Goal: Task Accomplishment & Management: Complete application form

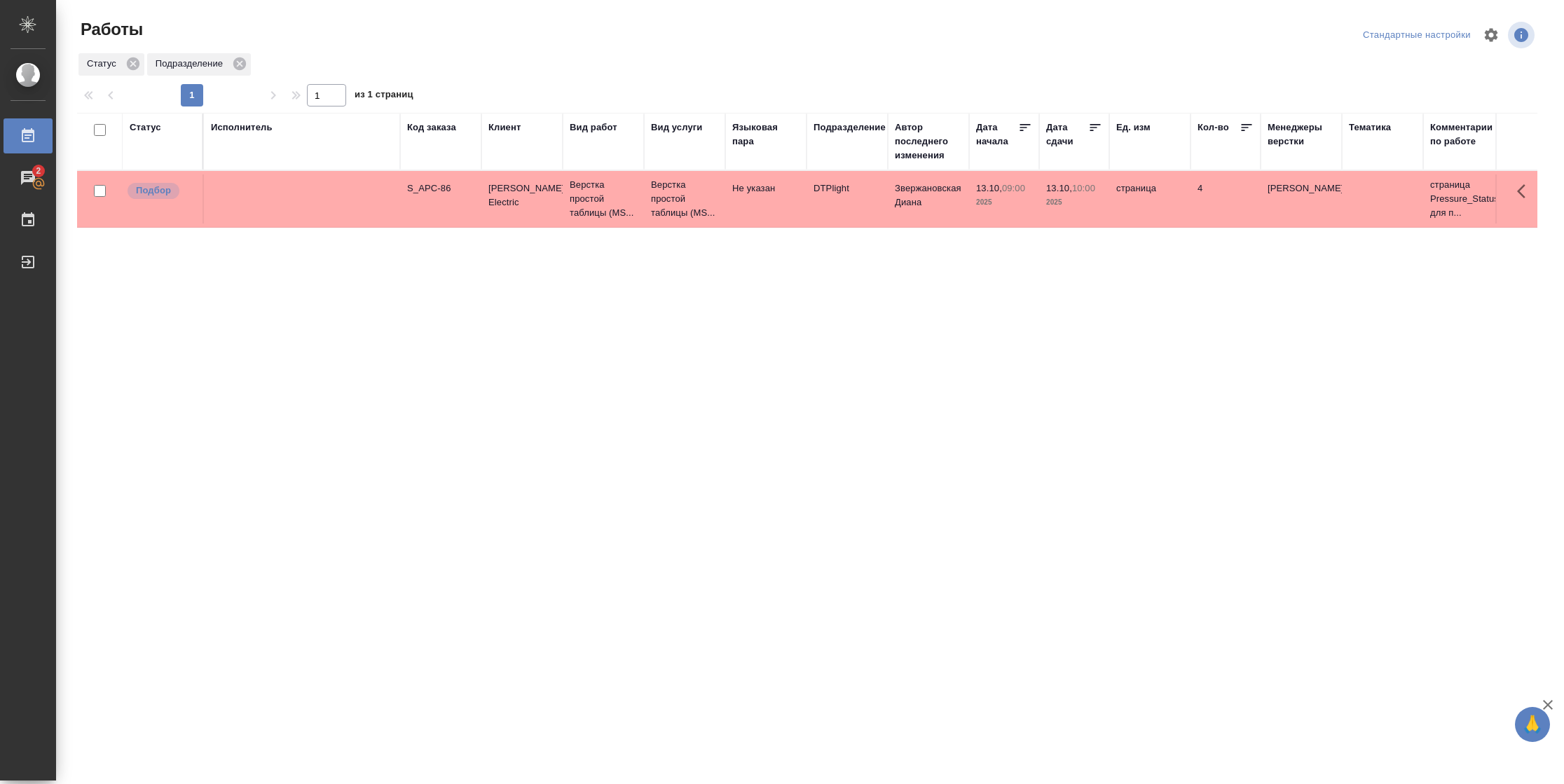
click at [144, 131] on div "Статус" at bounding box center [145, 128] width 32 height 14
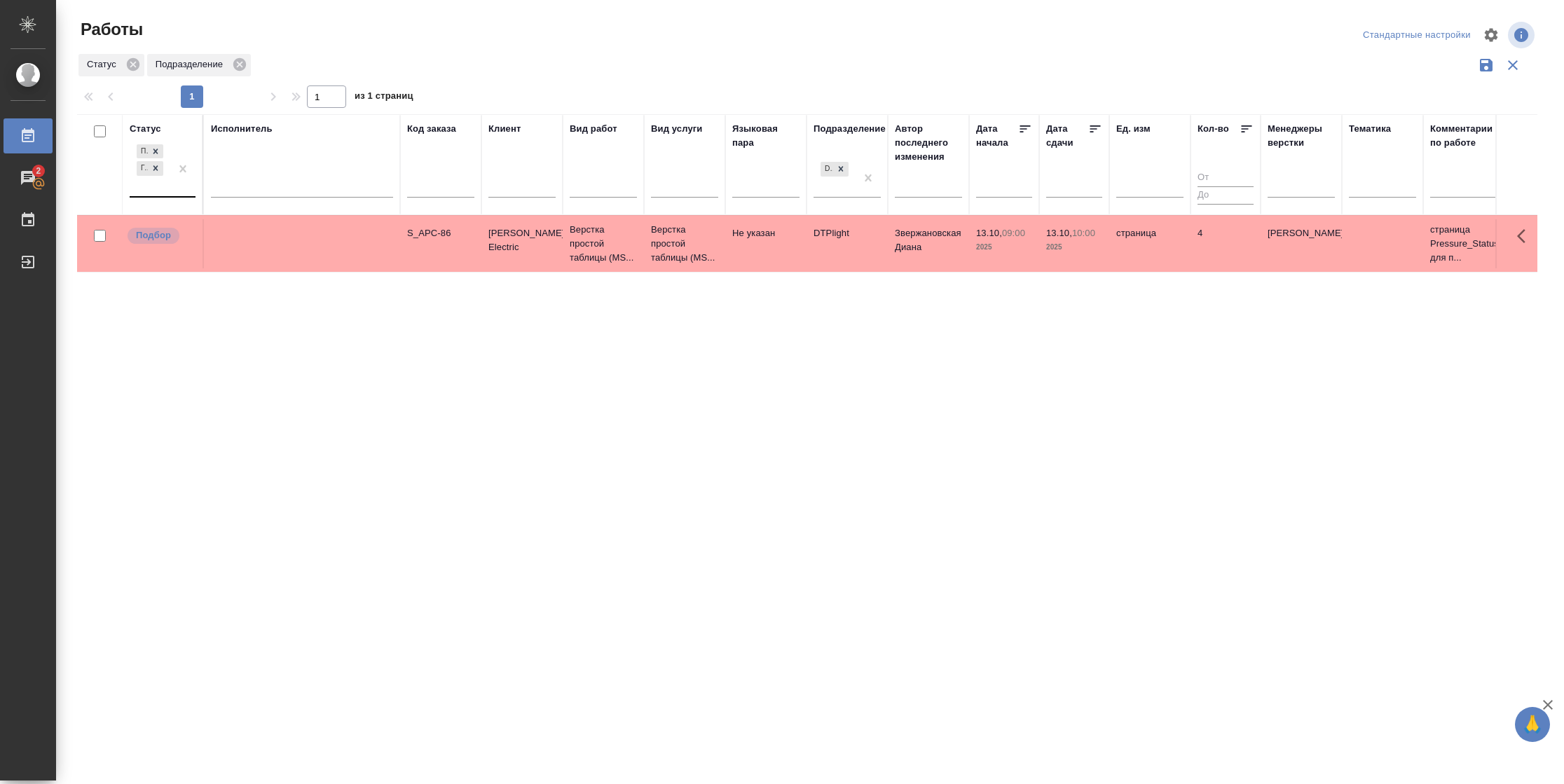
click at [169, 188] on div "Подбор Готов к работе" at bounding box center [149, 169] width 40 height 55
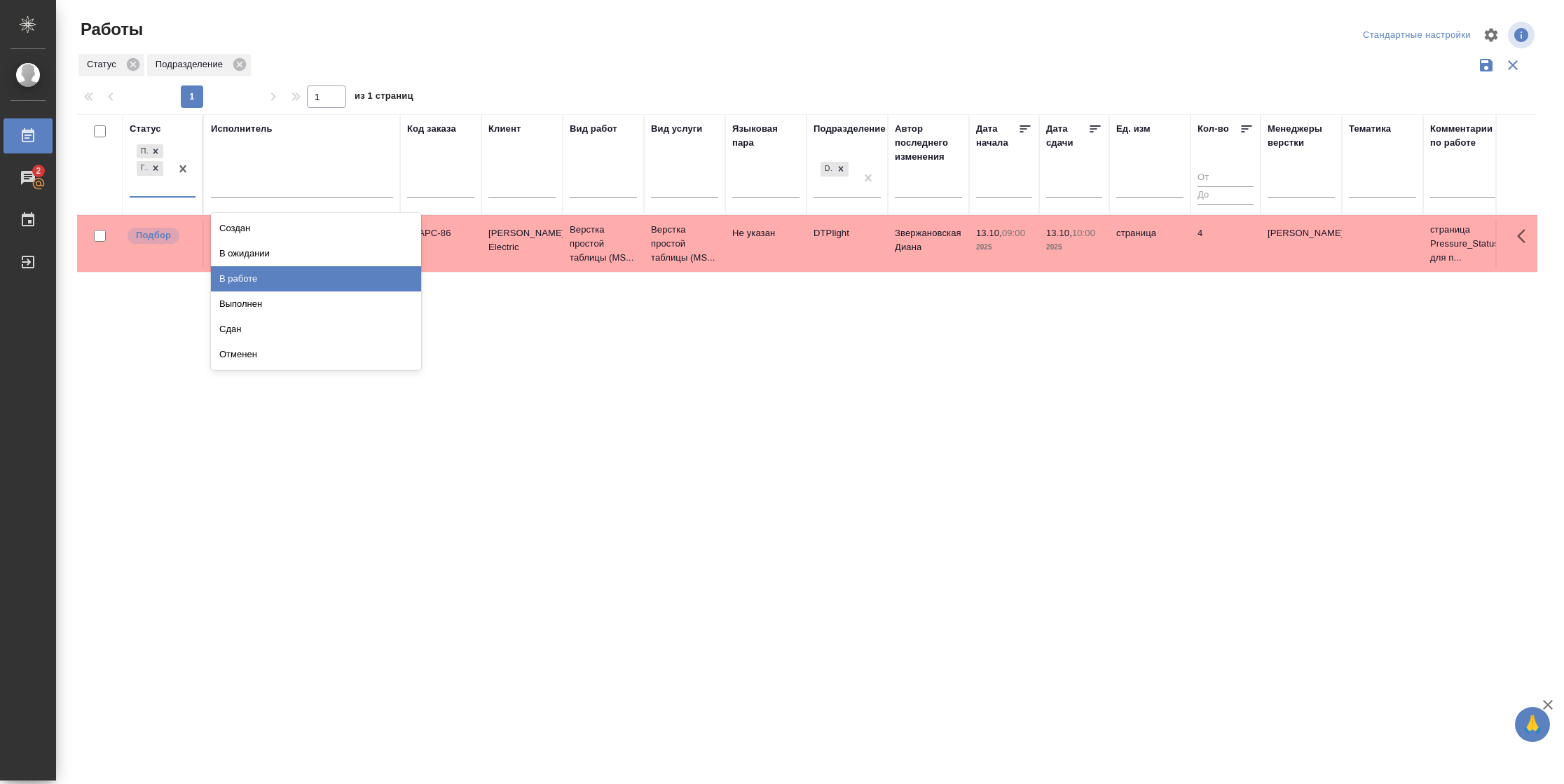
drag, startPoint x: 250, startPoint y: 277, endPoint x: 280, endPoint y: 189, distance: 93.0
click at [250, 276] on div "В работе" at bounding box center [316, 279] width 210 height 25
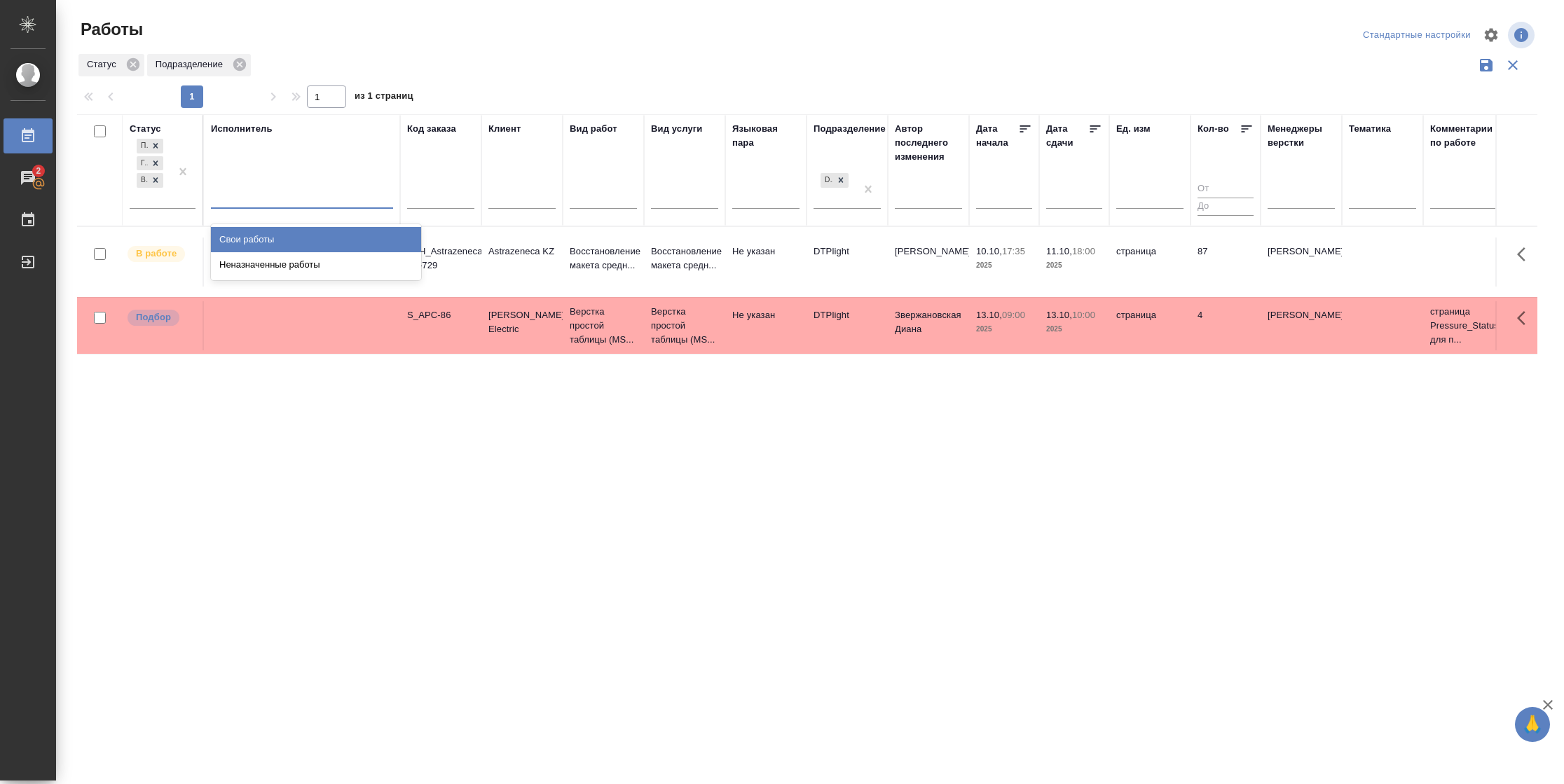
click at [274, 196] on div at bounding box center [302, 194] width 182 height 21
click at [279, 237] on div "Свои работы" at bounding box center [316, 239] width 210 height 25
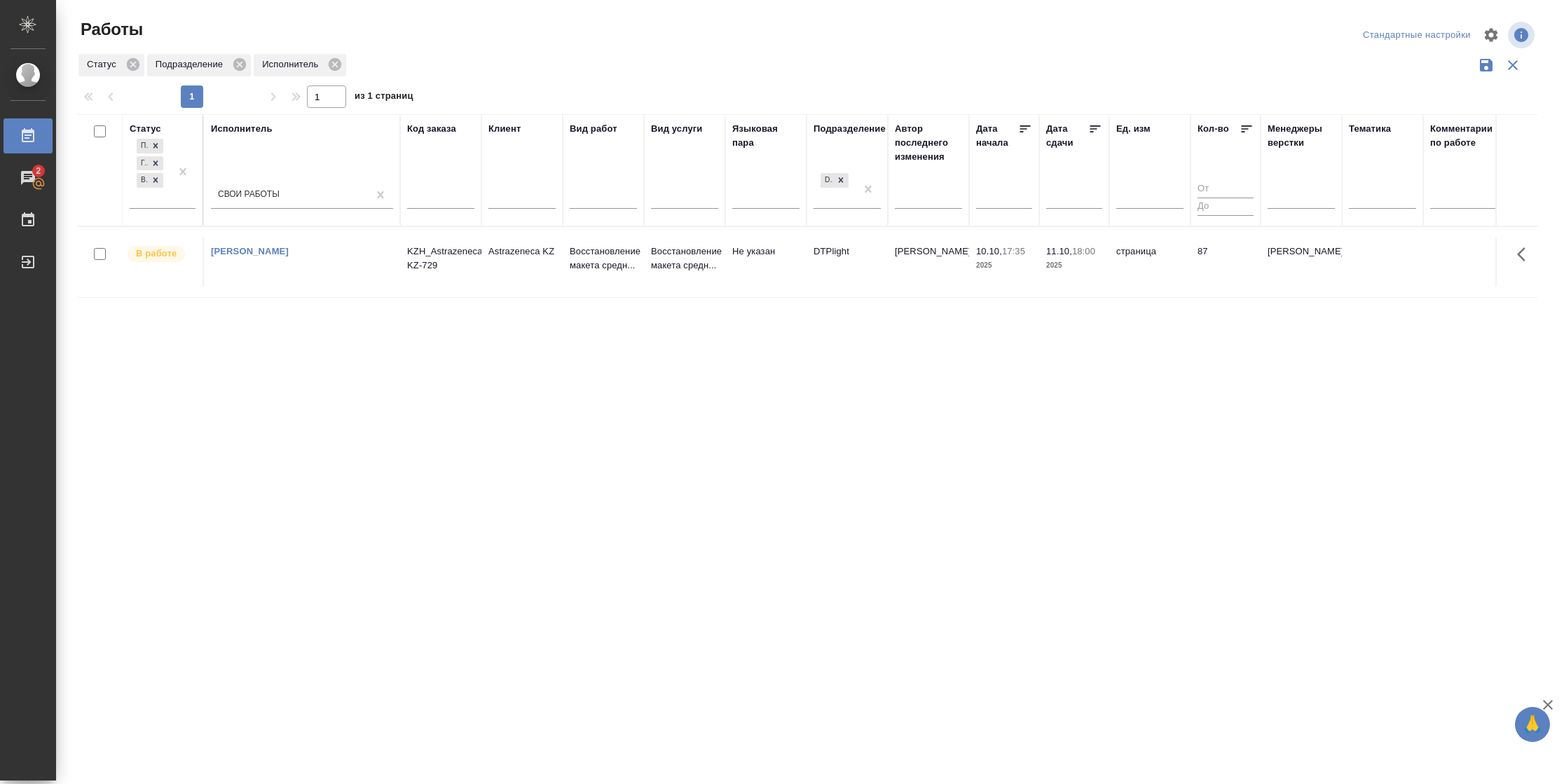
click at [1229, 273] on td "87" at bounding box center [1225, 262] width 70 height 49
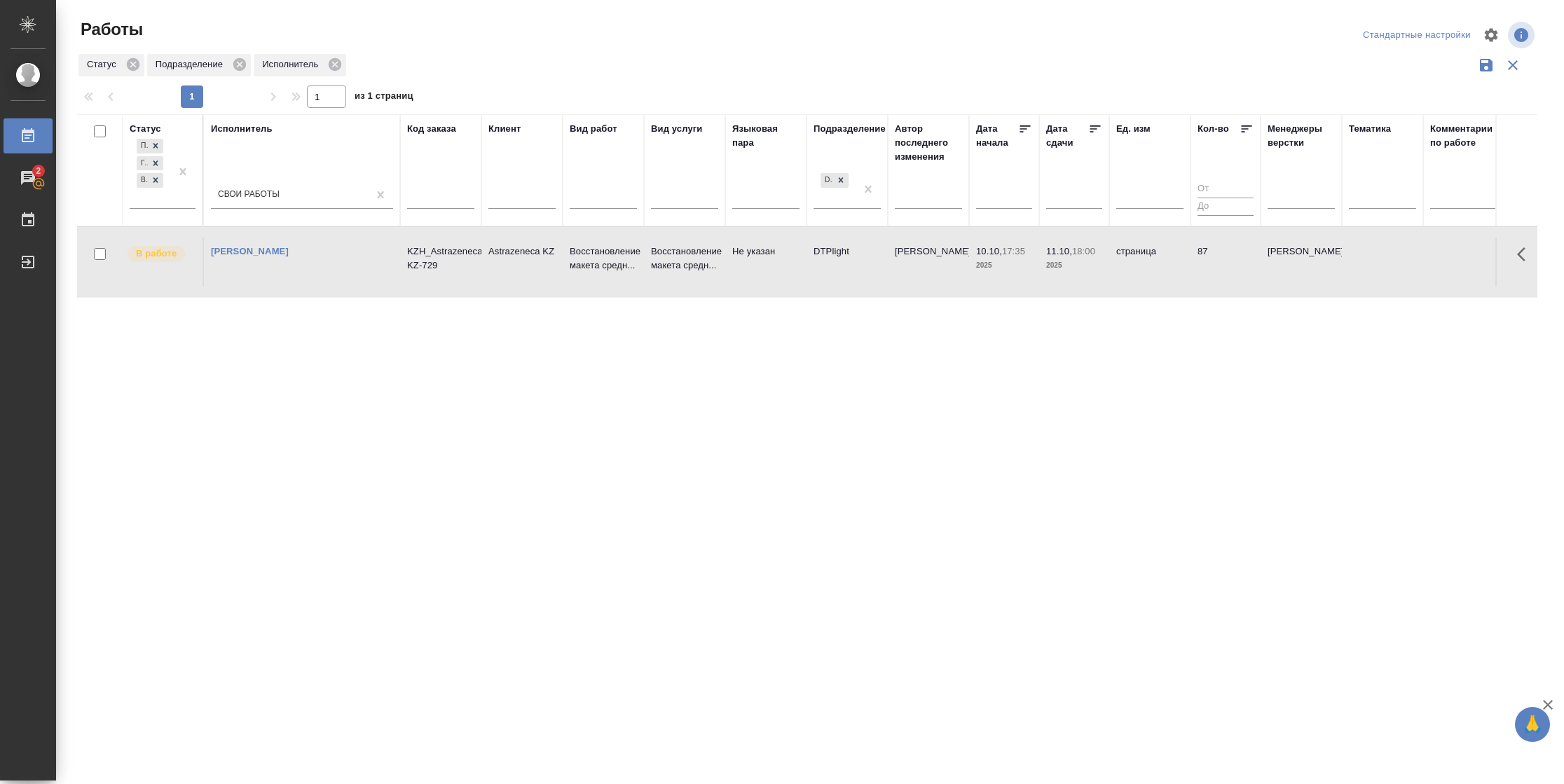
click at [1229, 273] on td "87" at bounding box center [1225, 262] width 70 height 49
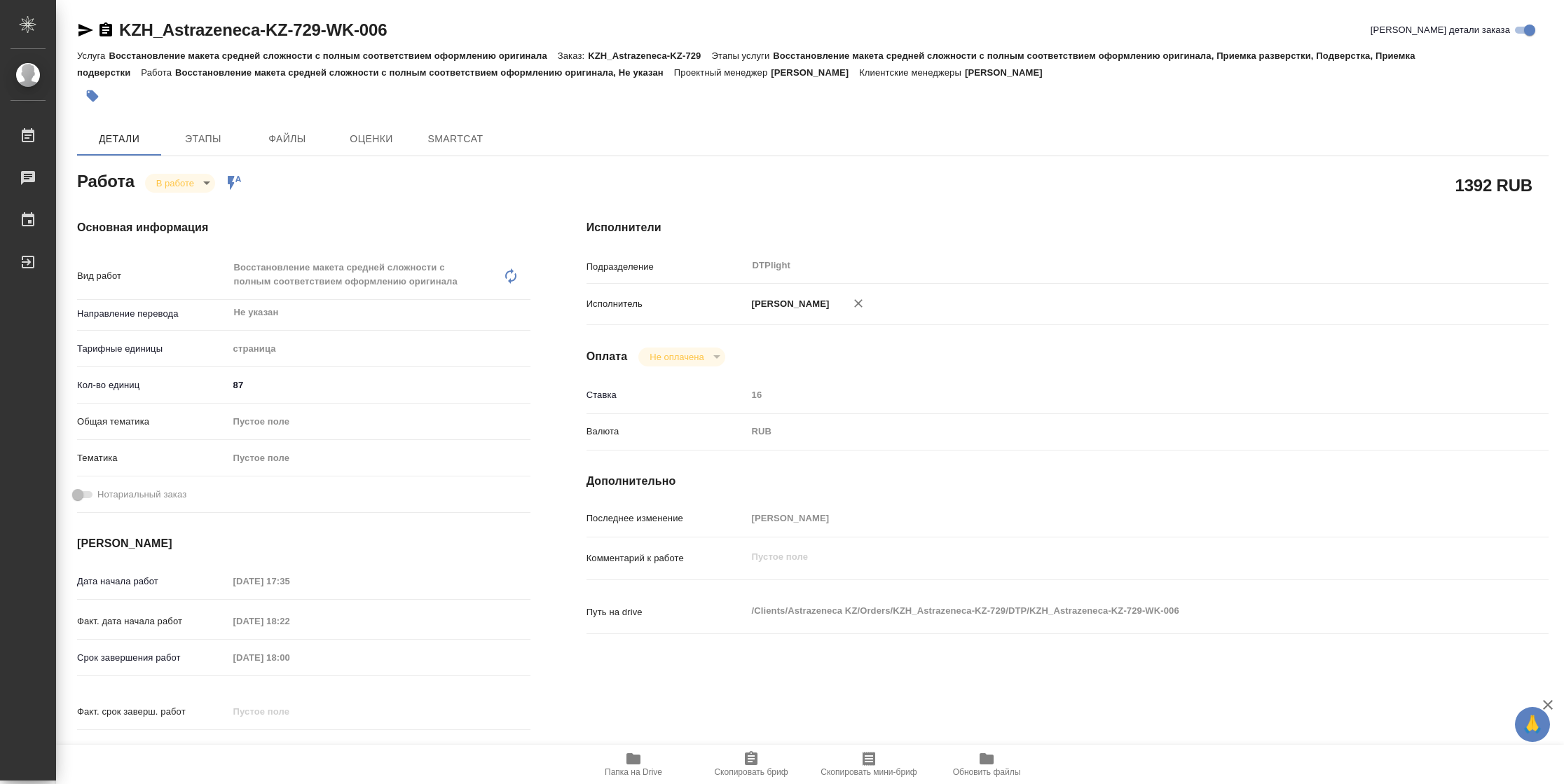
type textarea "x"
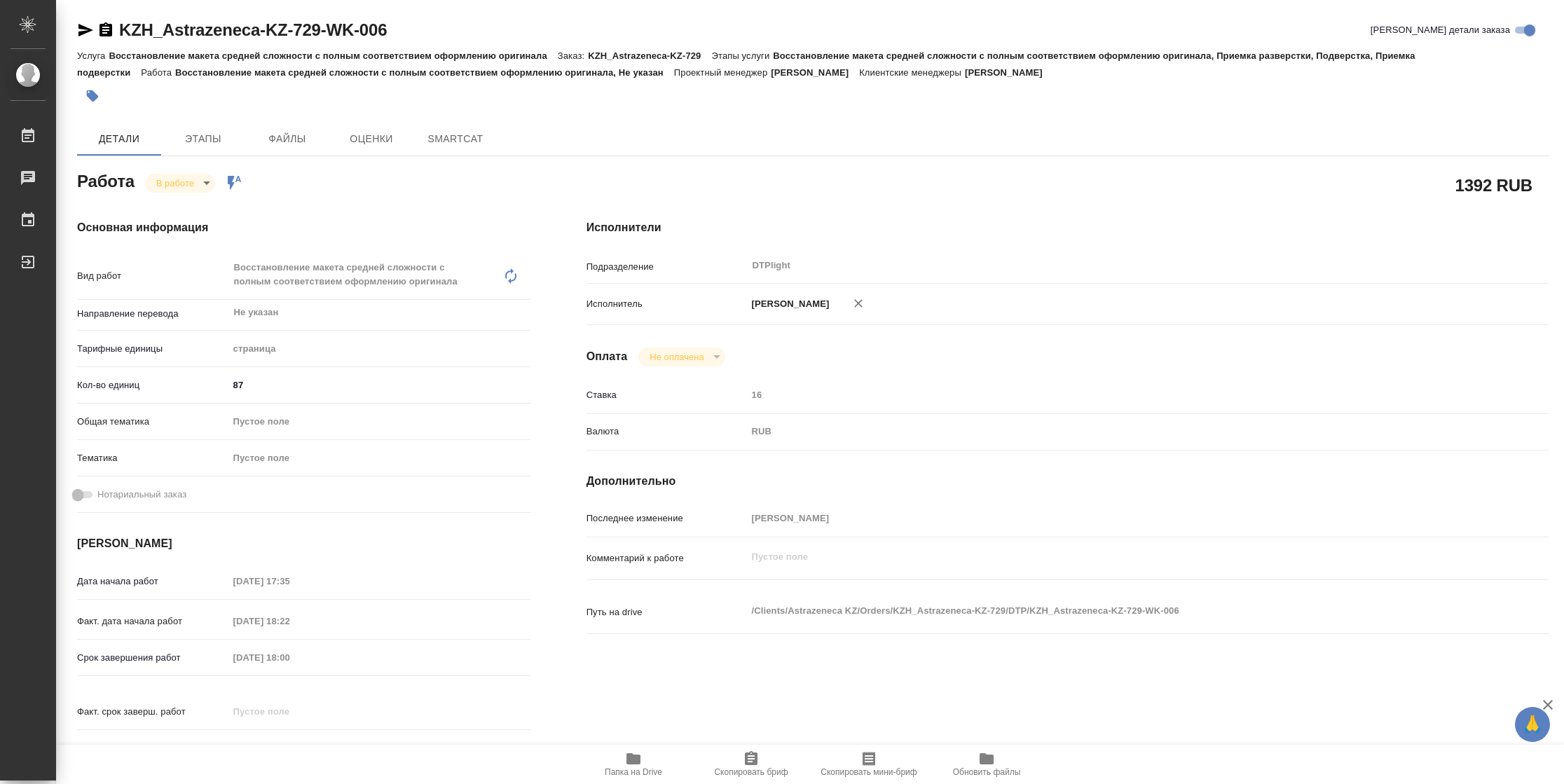
type textarea "x"
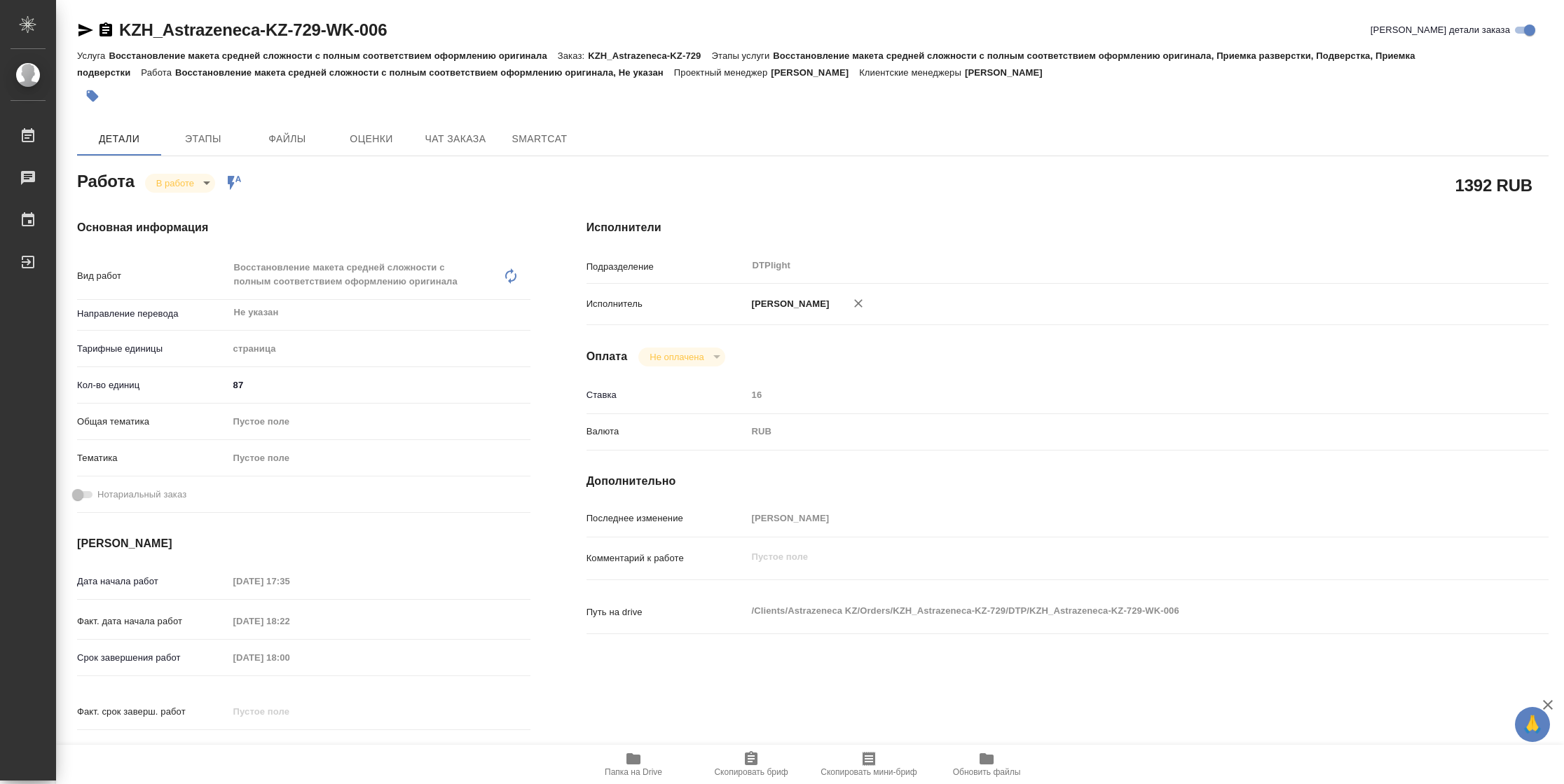
click at [637, 768] on span "Папка на Drive" at bounding box center [634, 772] width 57 height 10
type textarea "x"
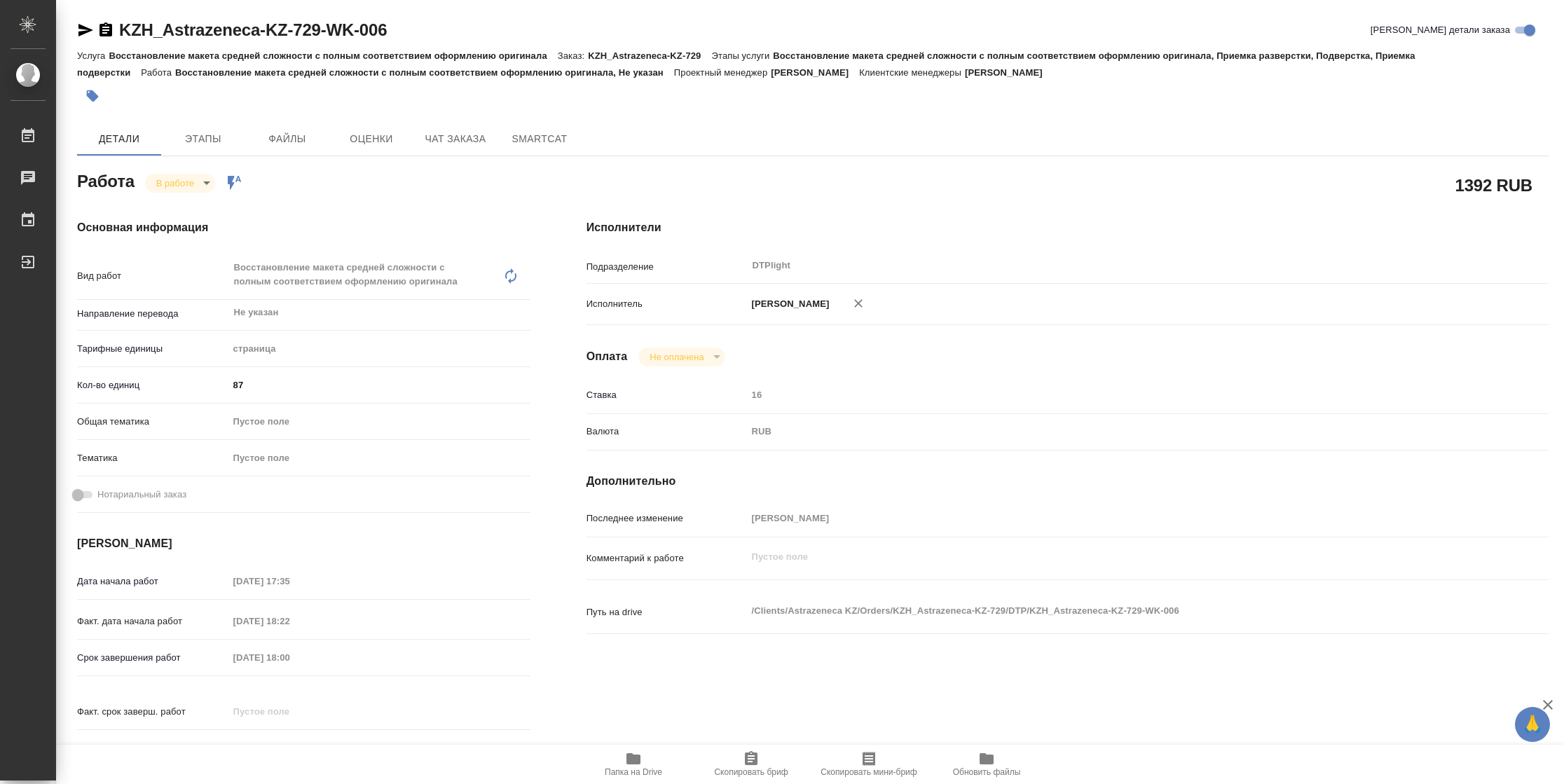
type textarea "x"
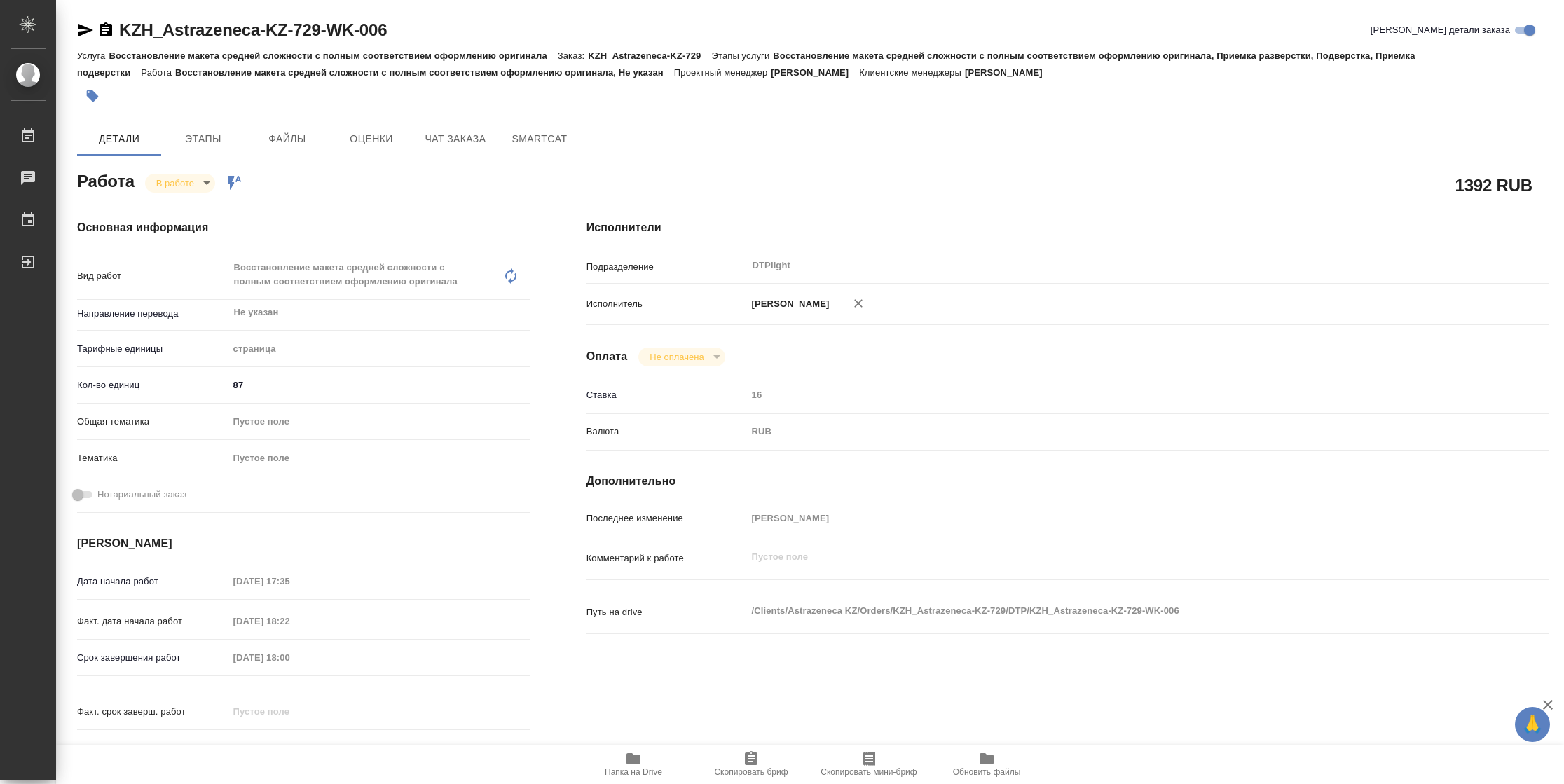
type textarea "x"
click at [194, 184] on body "🙏 .cls-1 fill:#fff; AWATERA Vasilyeva Natalia Работы 2 Чаты График Выйти KZH_As…" at bounding box center [782, 392] width 1564 height 784
click at [194, 206] on button "Выполнен" at bounding box center [182, 206] width 52 height 15
click at [89, 29] on icon "button" at bounding box center [86, 30] width 15 height 13
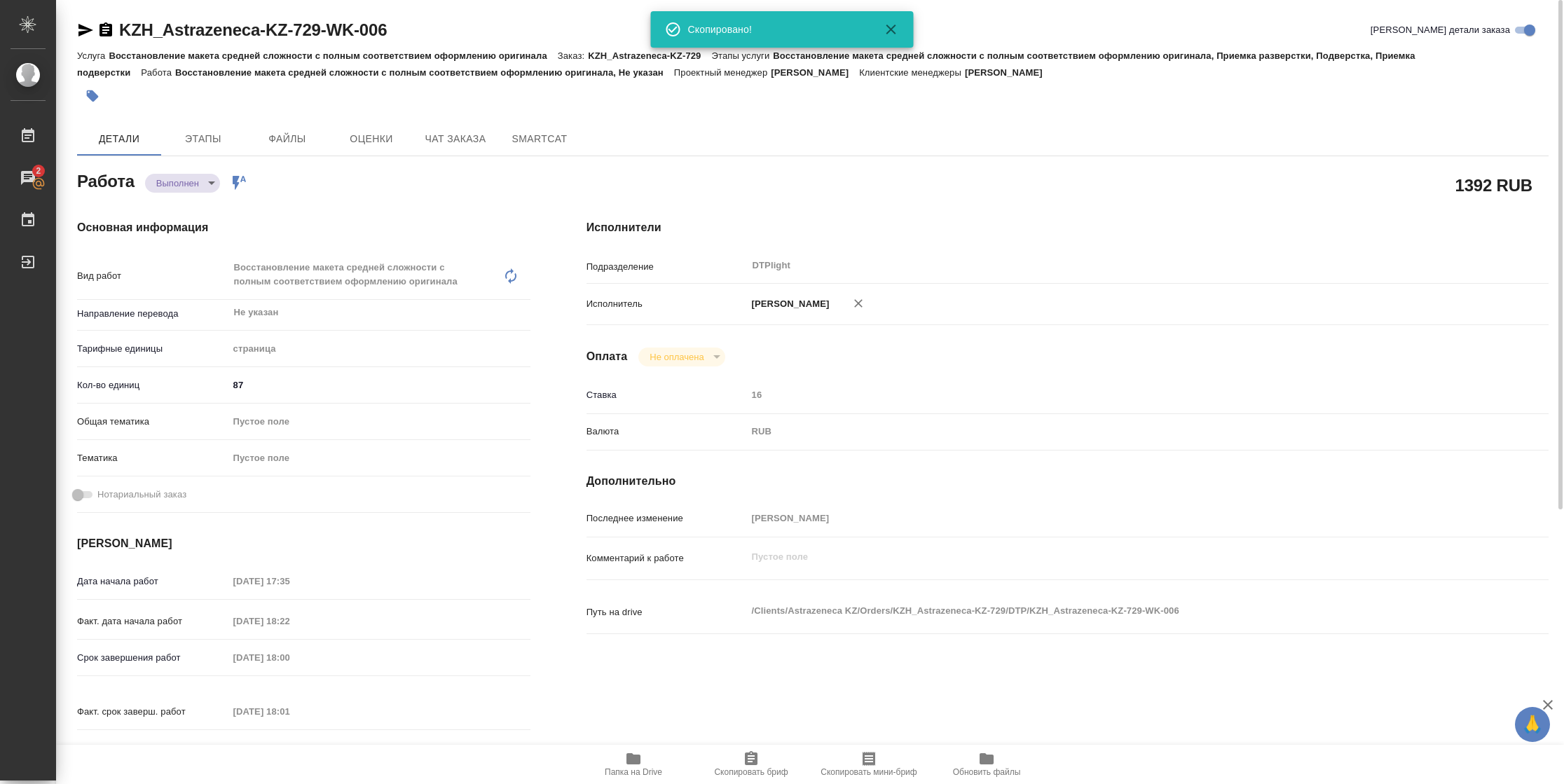
type textarea "x"
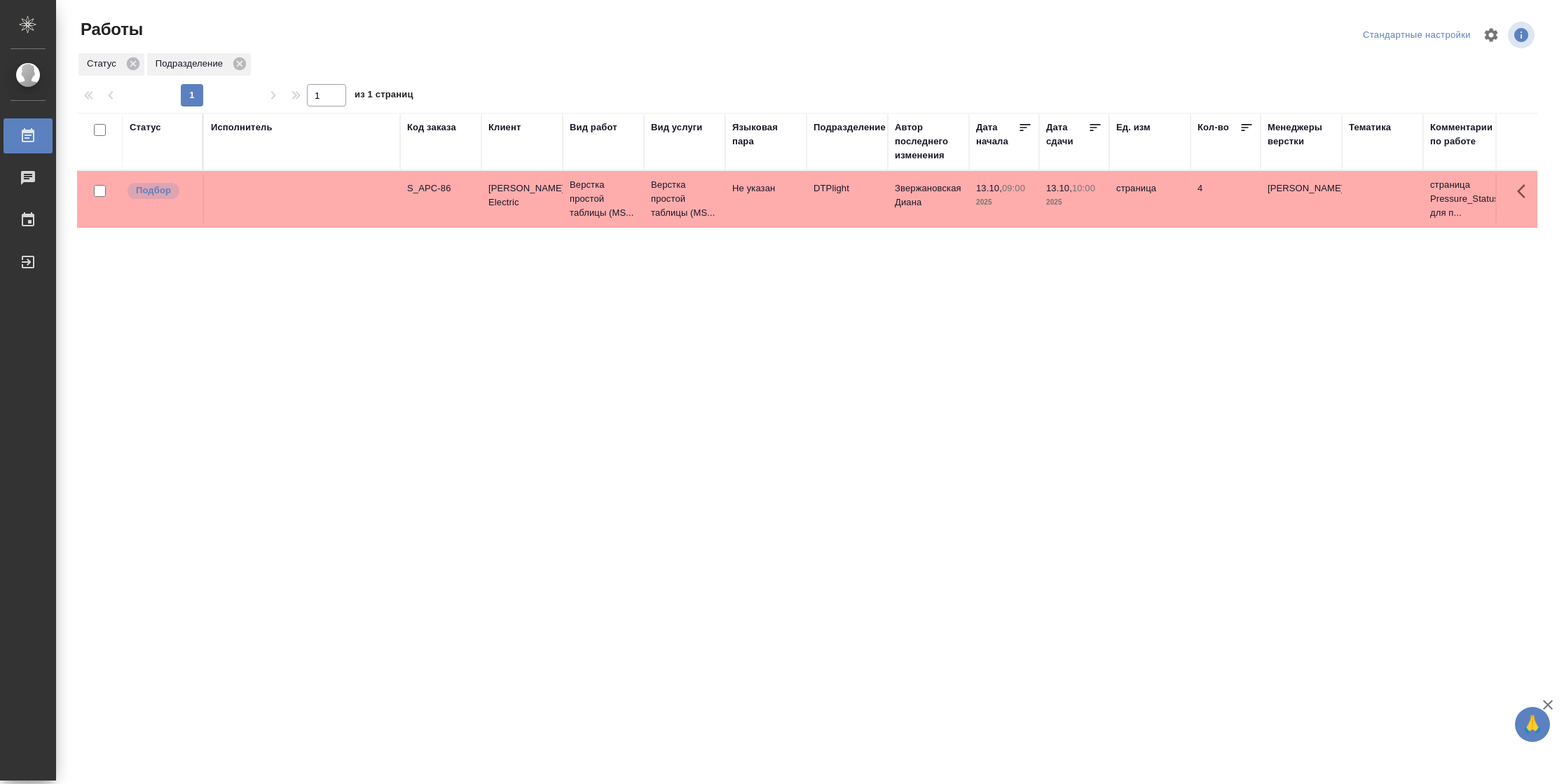
click at [138, 134] on div "Статус" at bounding box center [145, 128] width 32 height 14
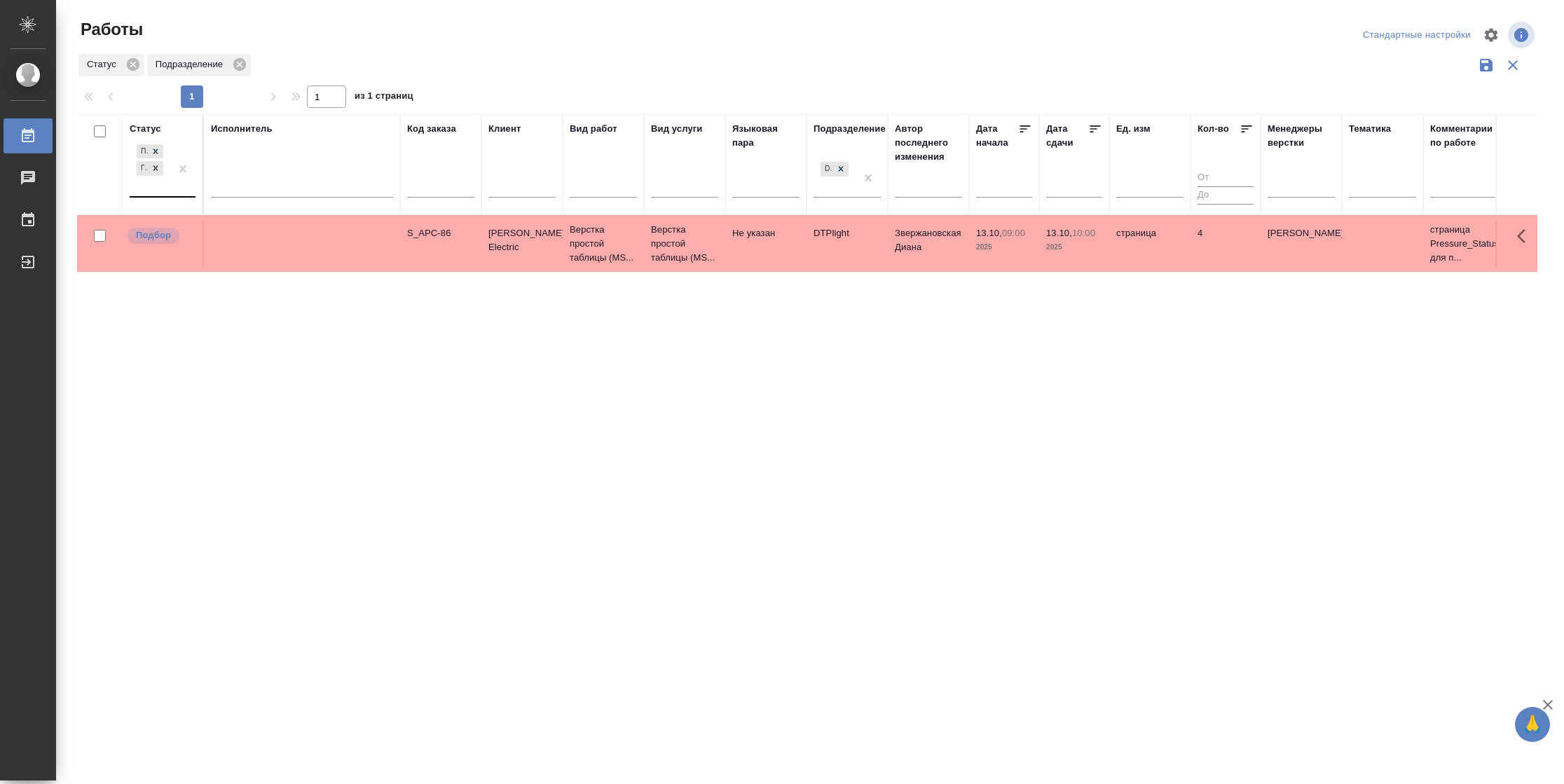
click at [183, 194] on div at bounding box center [183, 169] width 25 height 55
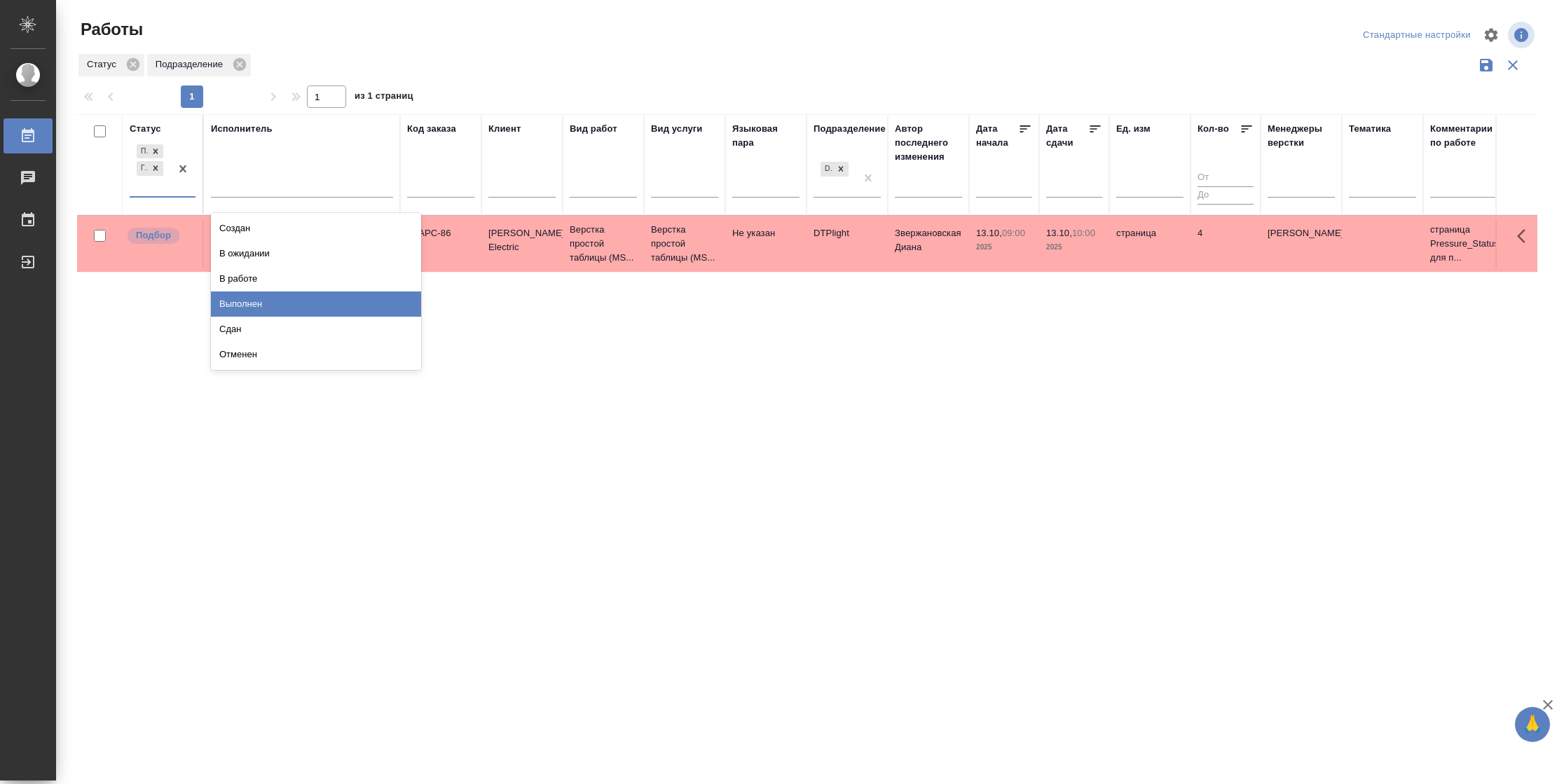
click at [280, 298] on div "Выполнен" at bounding box center [316, 304] width 210 height 25
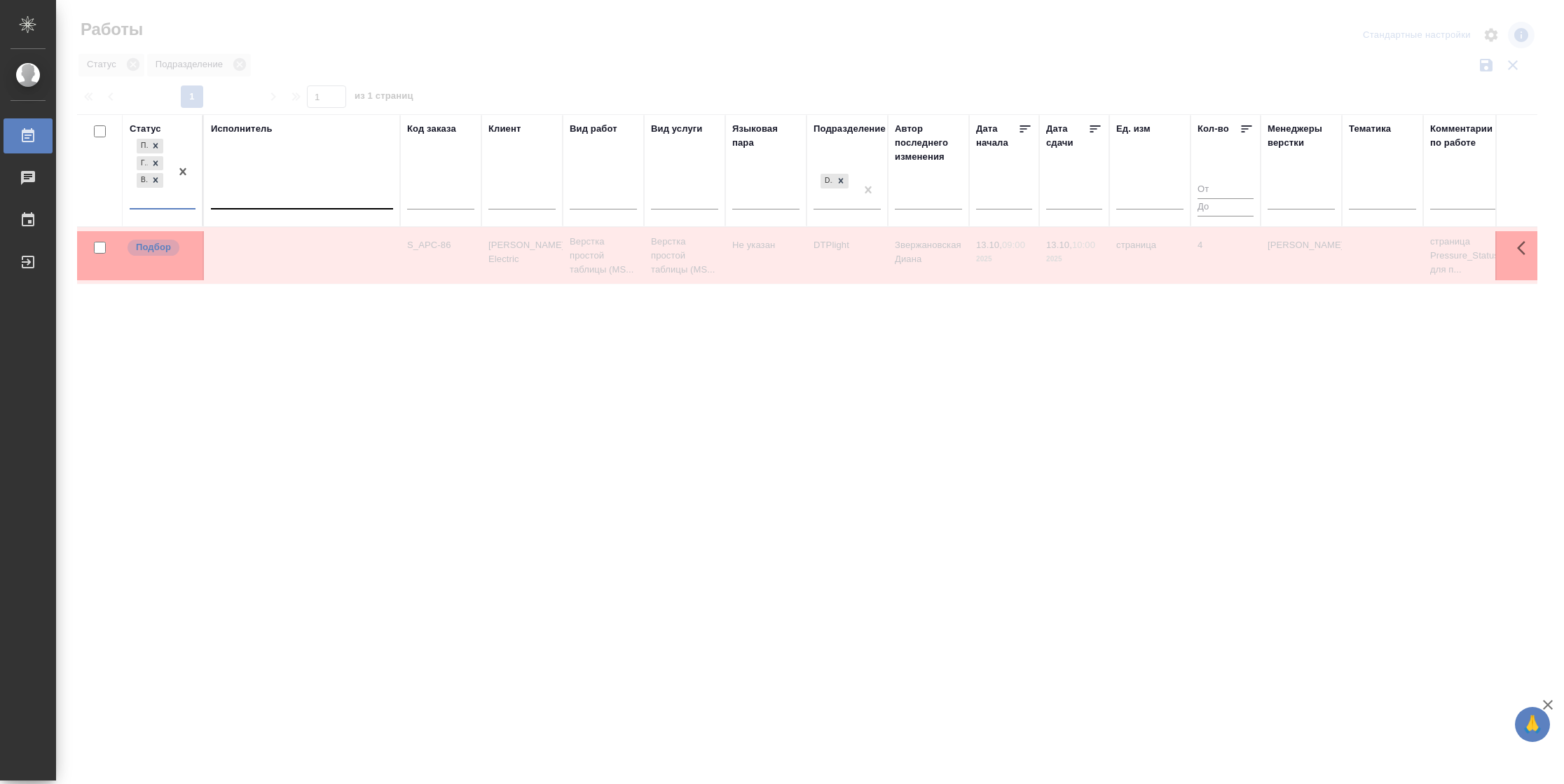
click at [298, 195] on div at bounding box center [302, 195] width 182 height 21
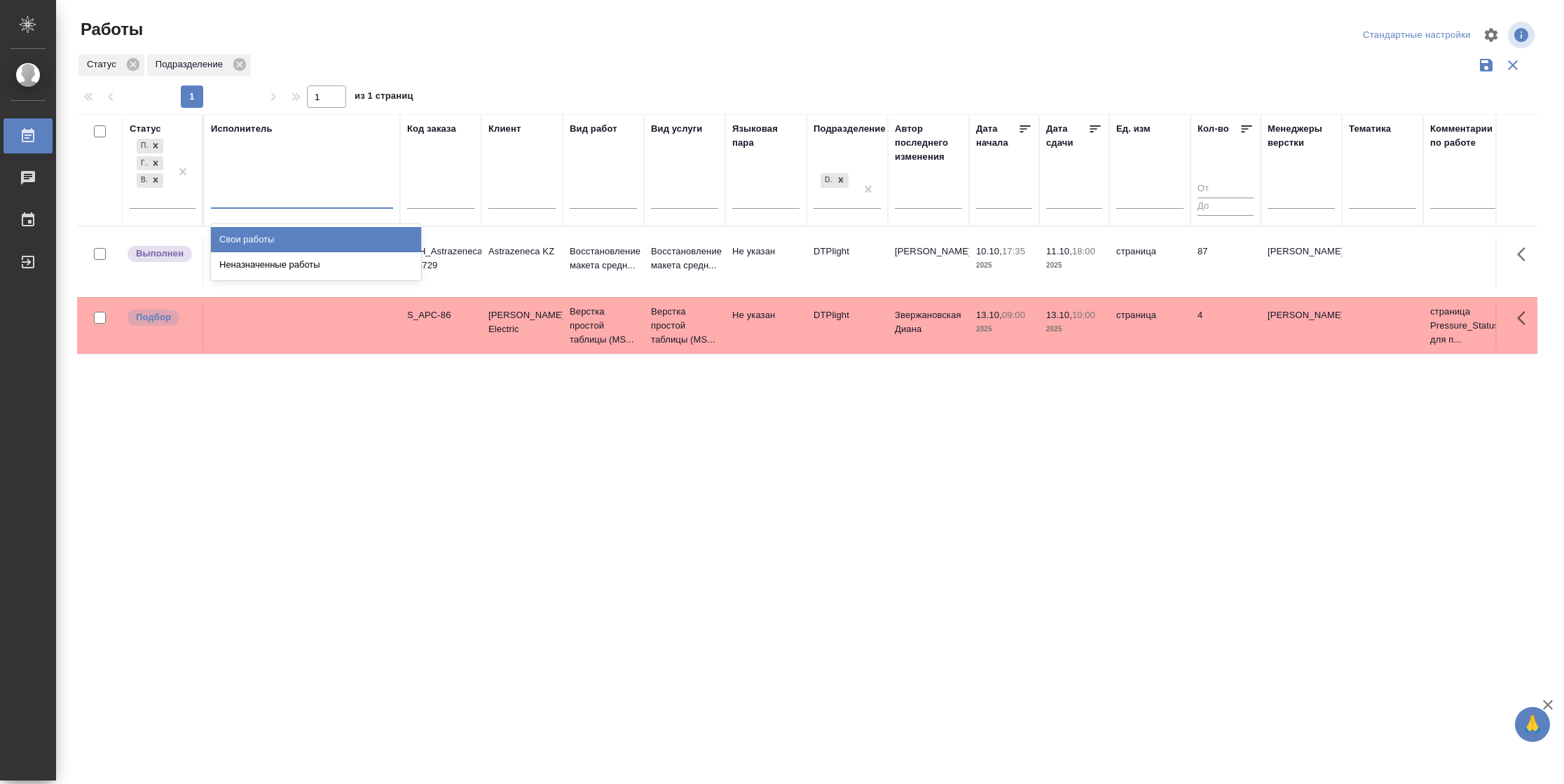
click at [297, 236] on div "Свои работы" at bounding box center [316, 239] width 210 height 25
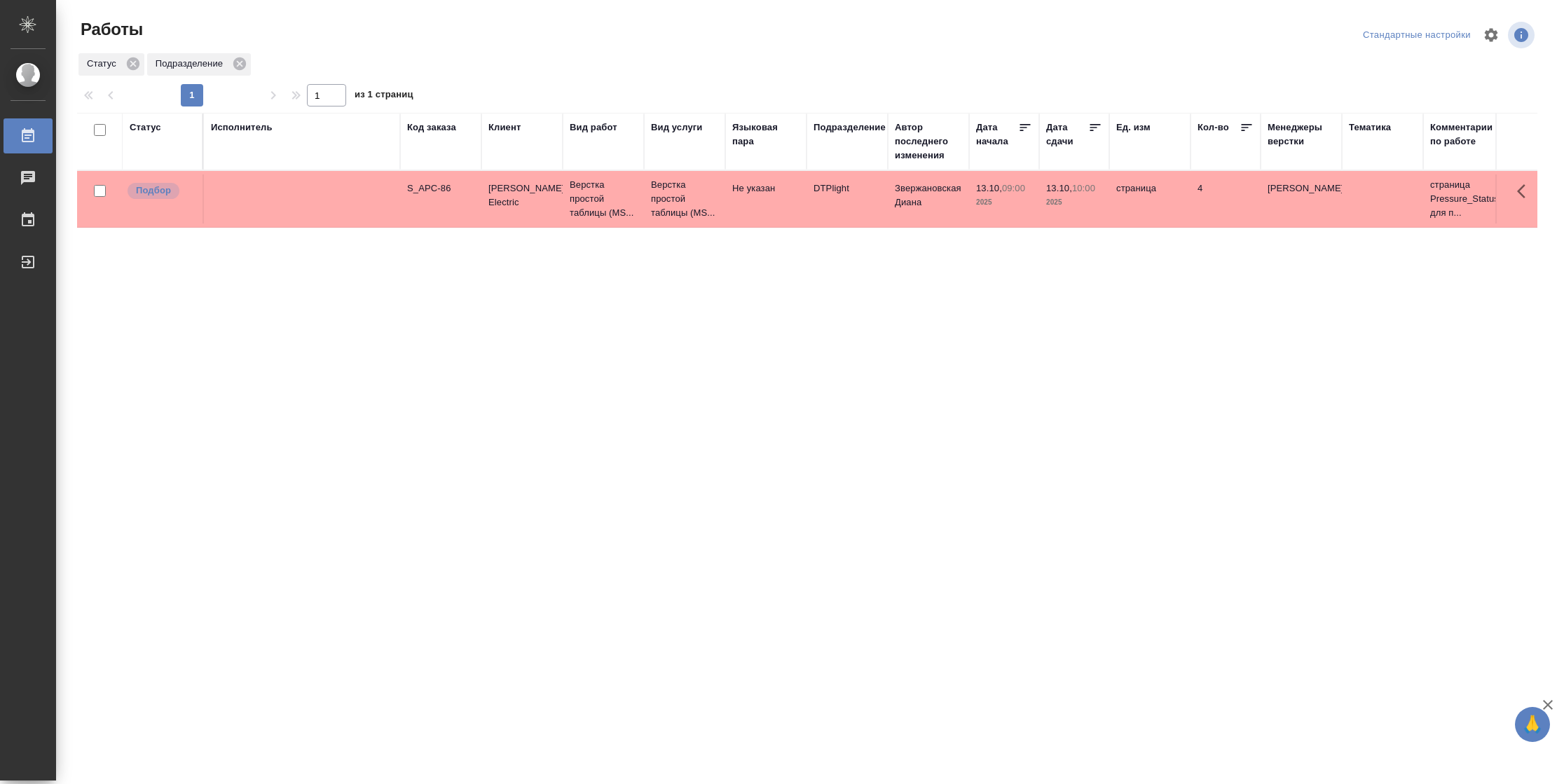
click at [142, 122] on div "Статус" at bounding box center [145, 128] width 32 height 14
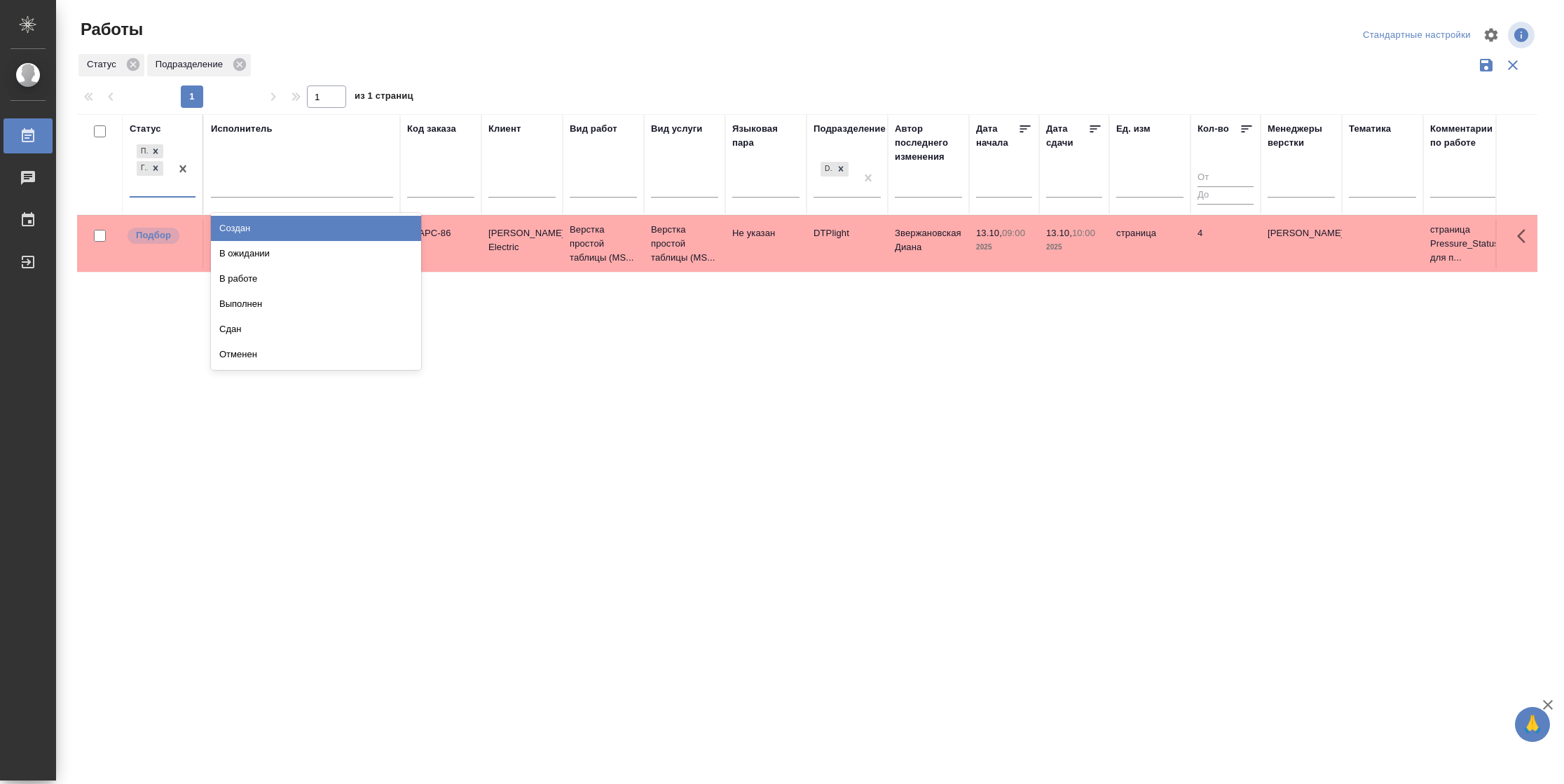
click at [184, 192] on div at bounding box center [183, 169] width 25 height 55
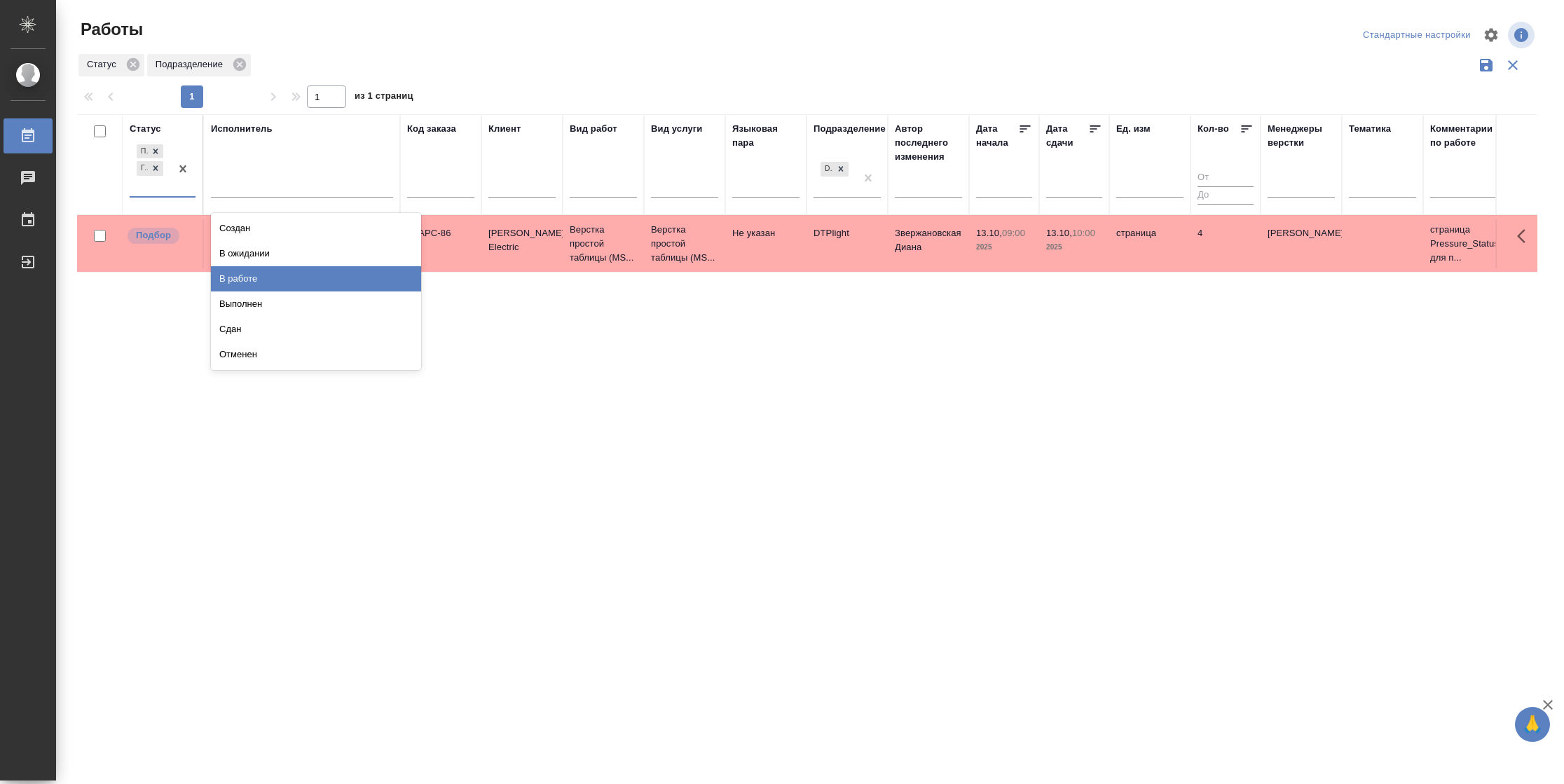
click at [253, 292] on div "Выполнен" at bounding box center [316, 304] width 210 height 25
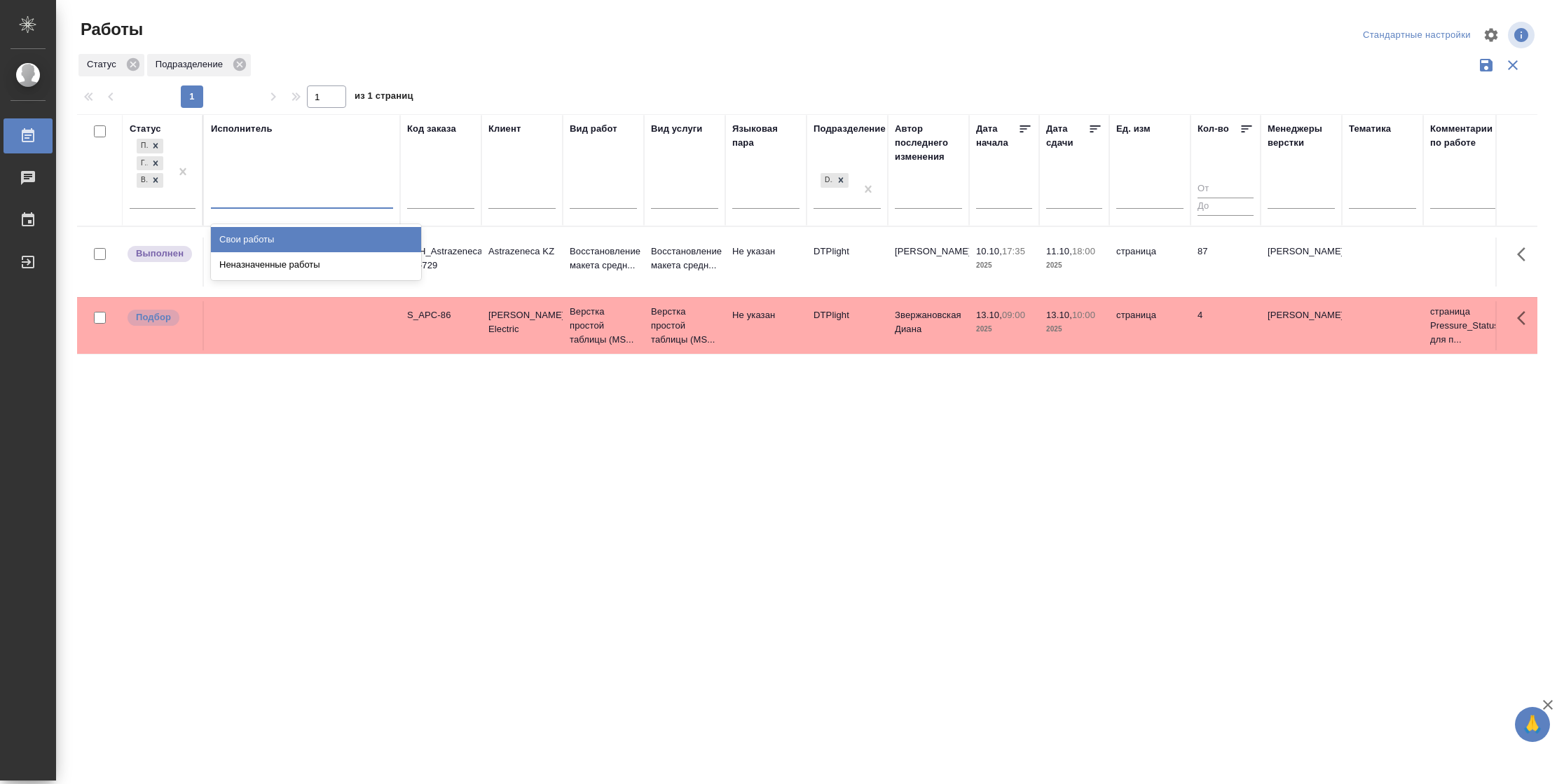
click at [276, 197] on div at bounding box center [302, 194] width 182 height 21
click at [276, 228] on div "Свои работы" at bounding box center [316, 239] width 210 height 25
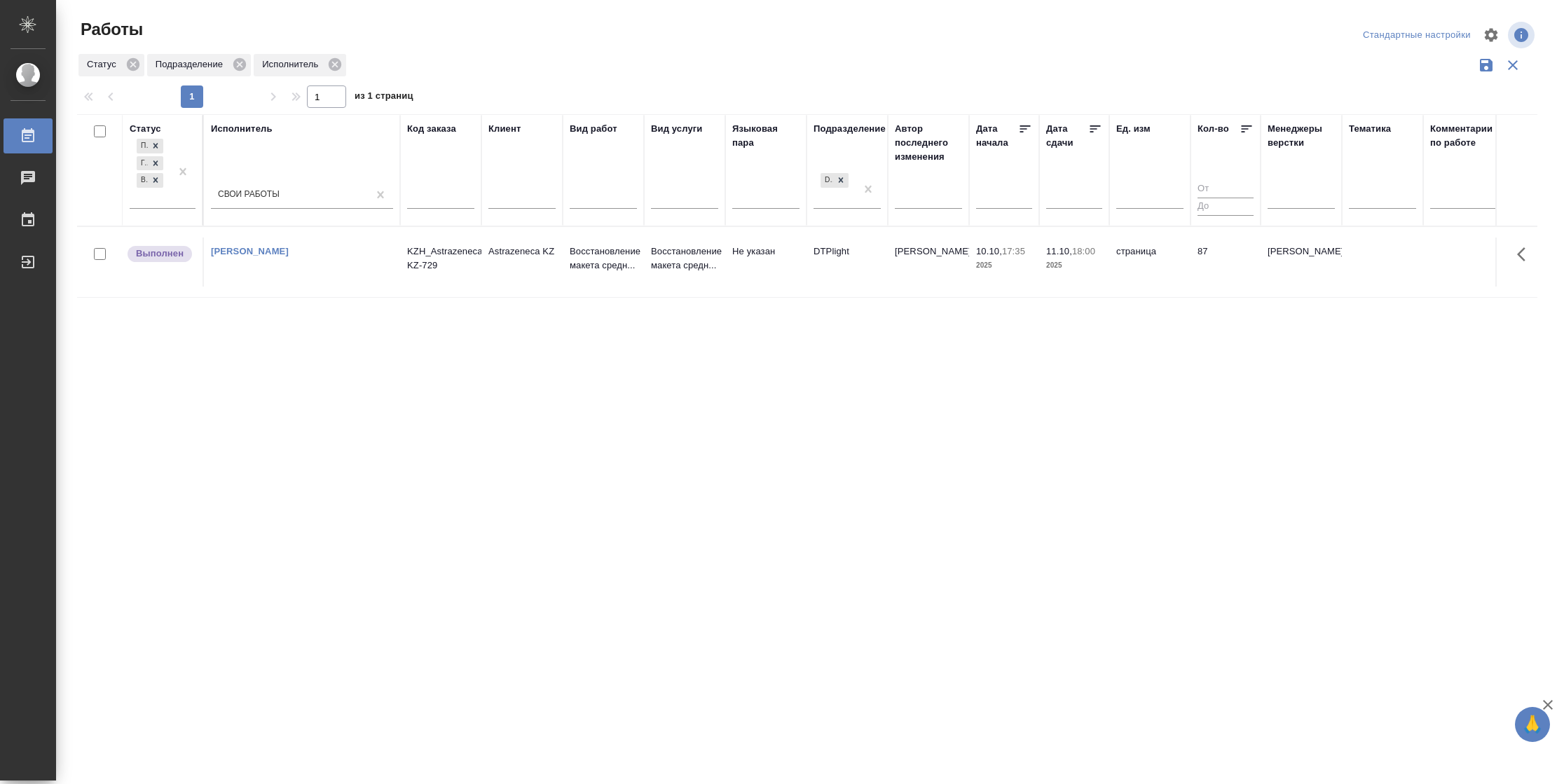
click at [1183, 272] on td "страница" at bounding box center [1150, 262] width 82 height 49
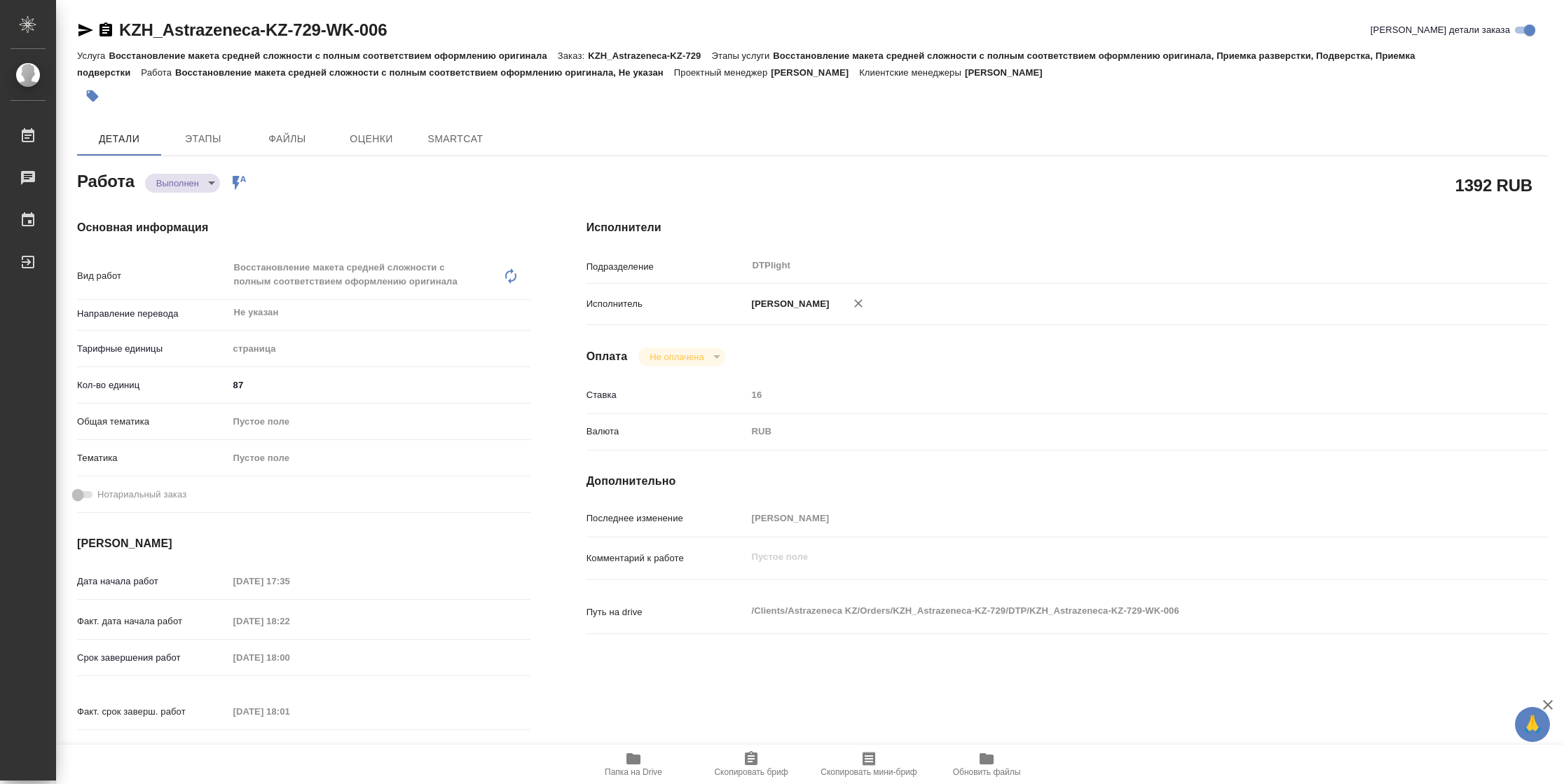
type textarea "x"
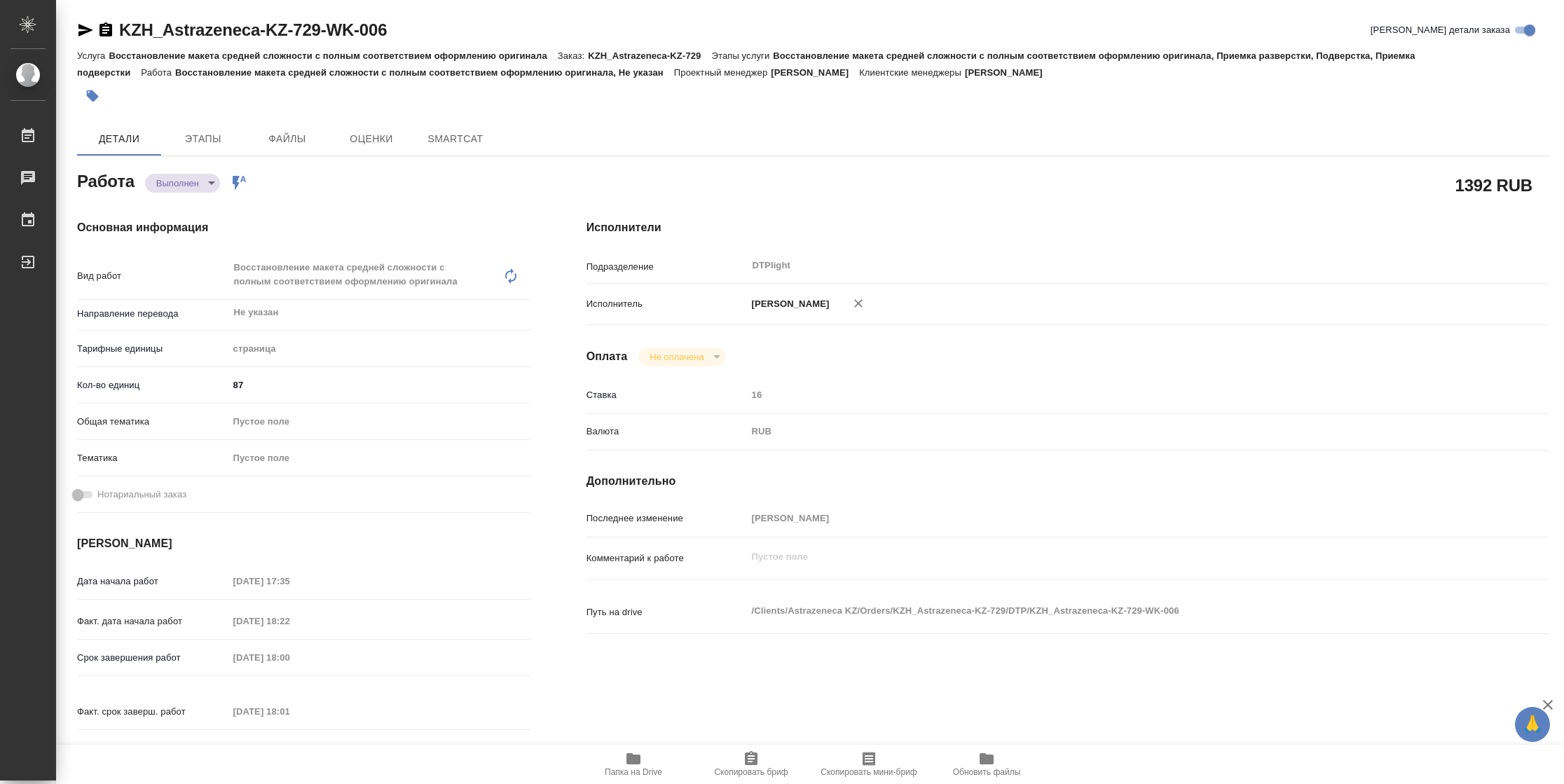
type textarea "x"
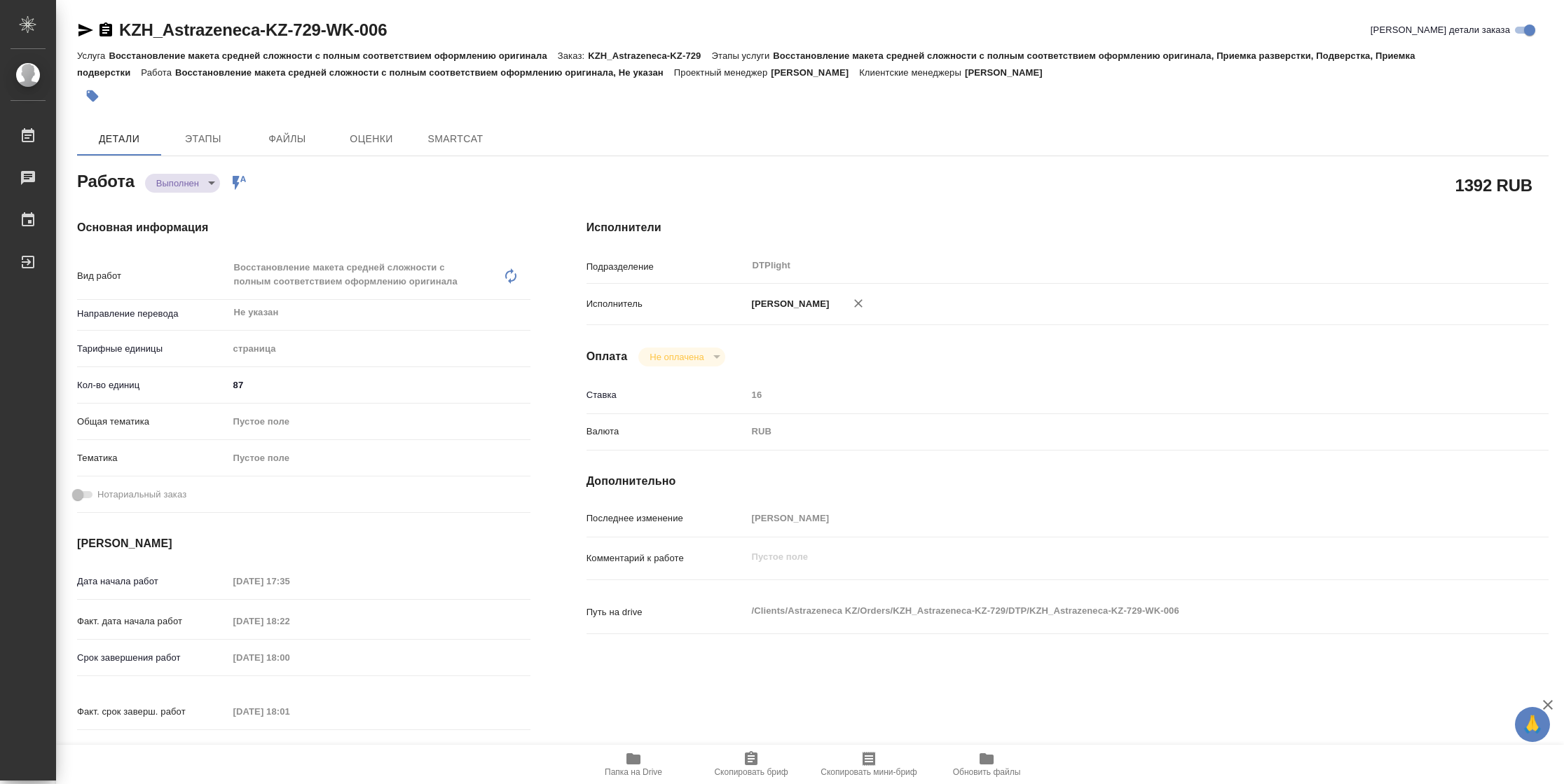
type textarea "x"
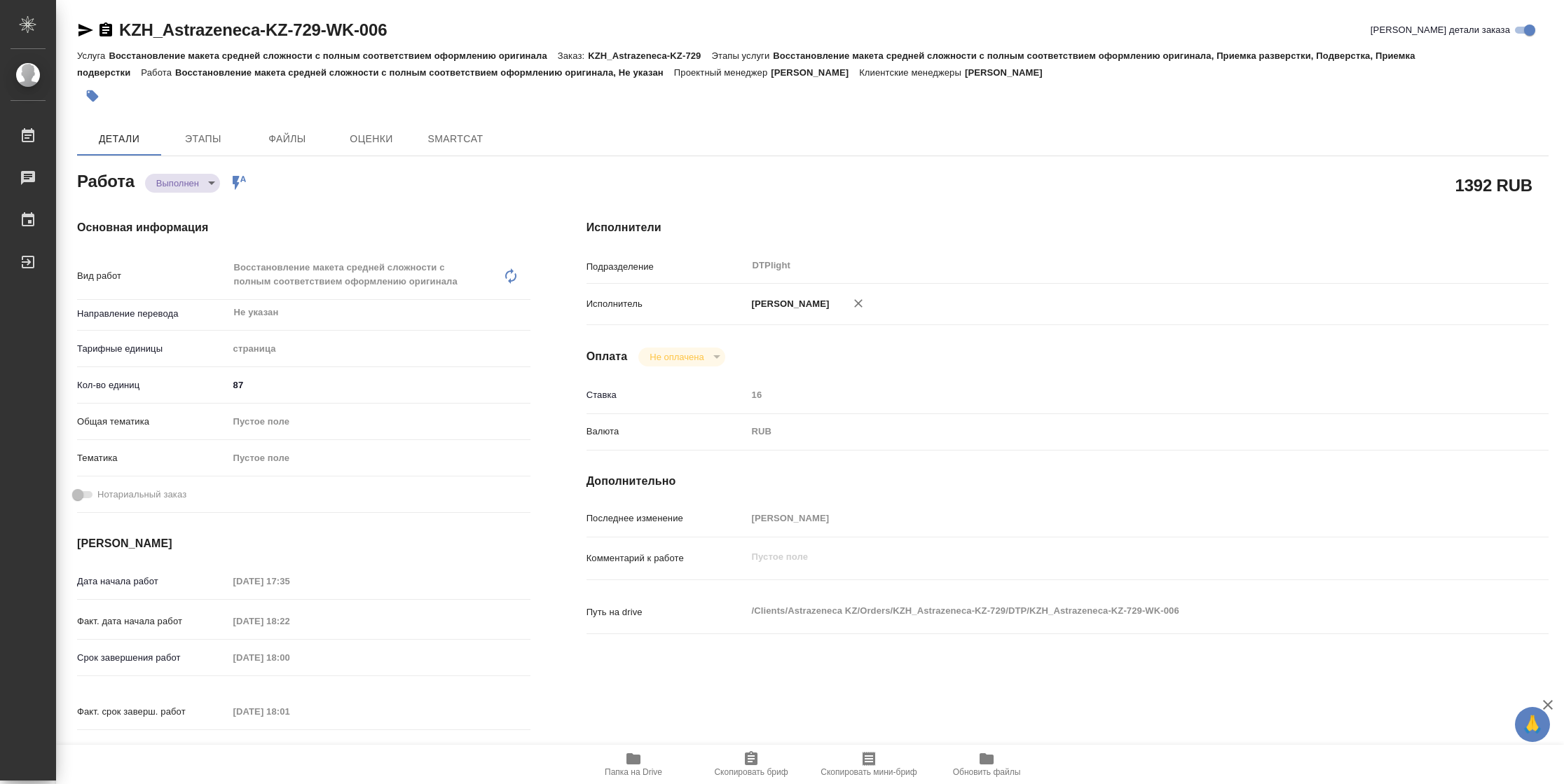
type textarea "x"
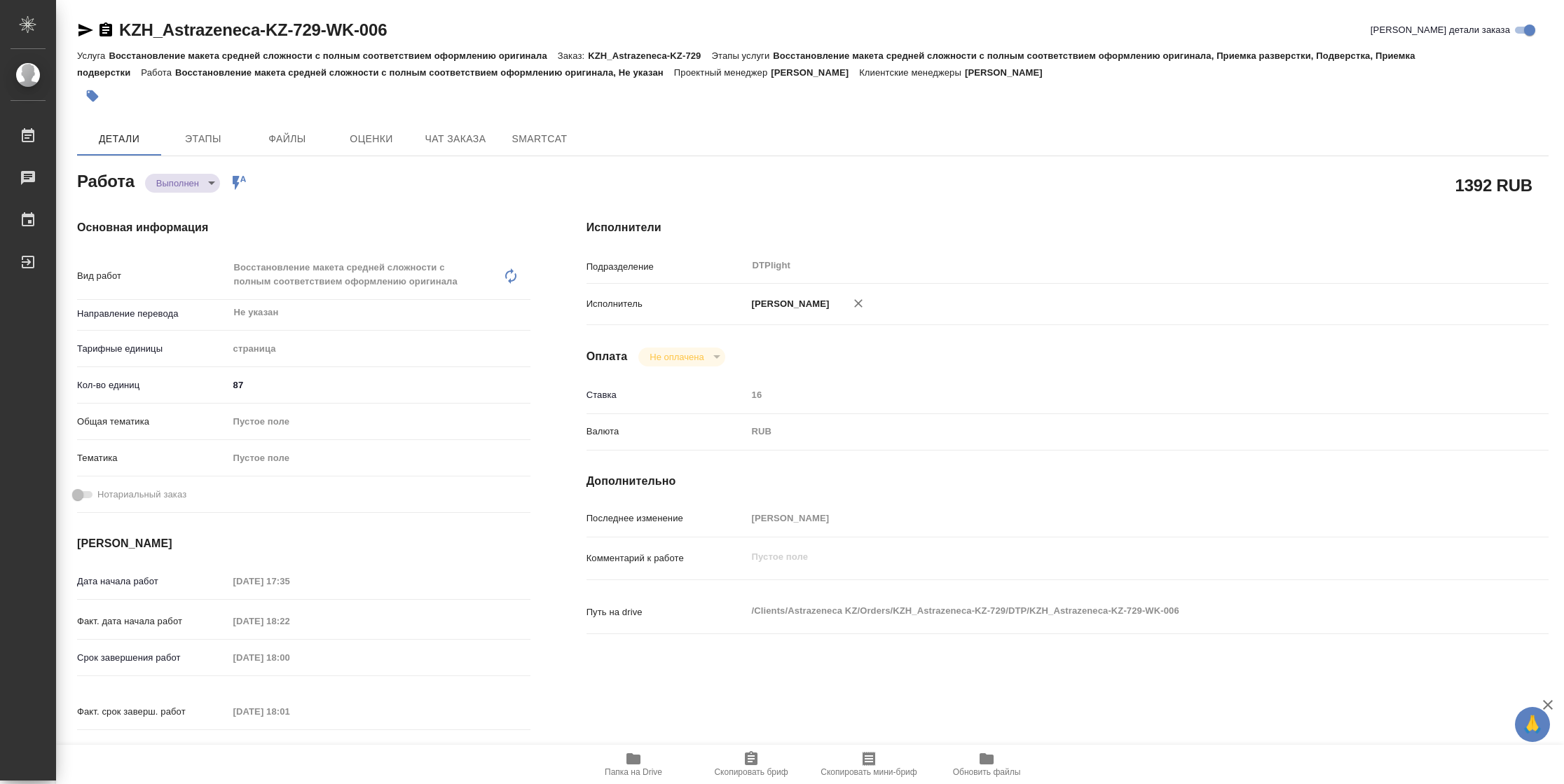
type textarea "x"
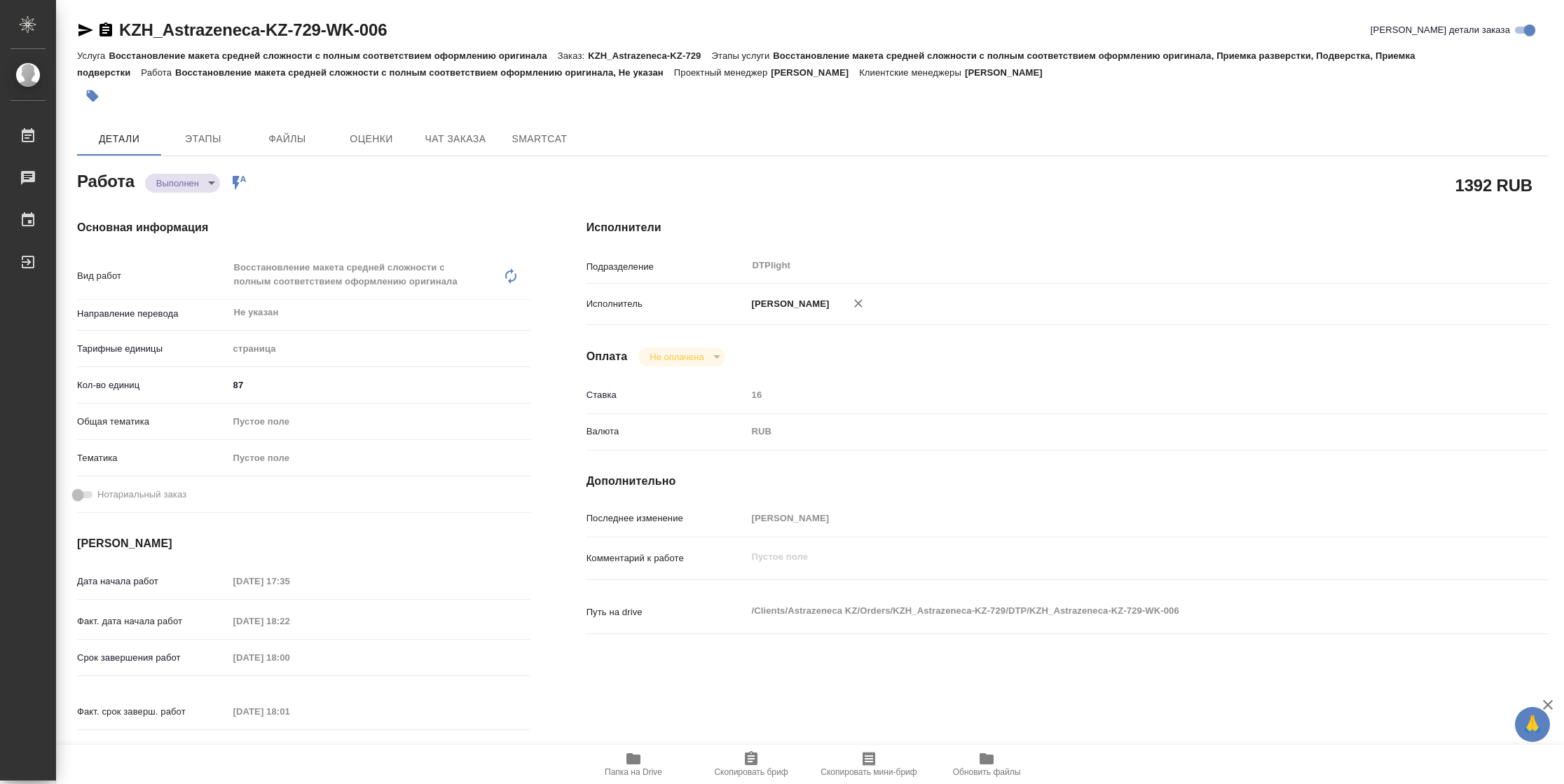
type textarea "x"
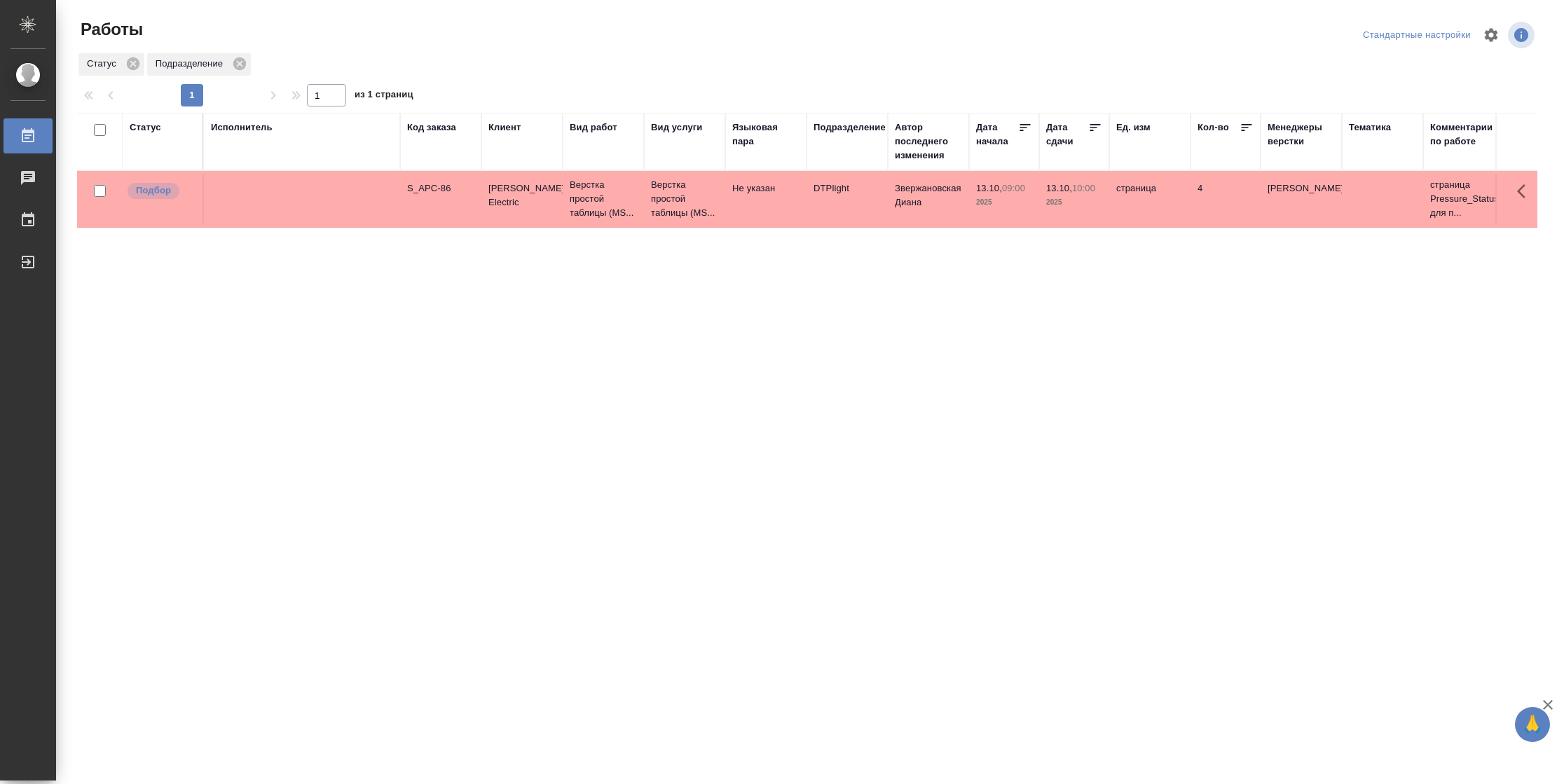
click at [160, 129] on div "Статус" at bounding box center [145, 128] width 32 height 14
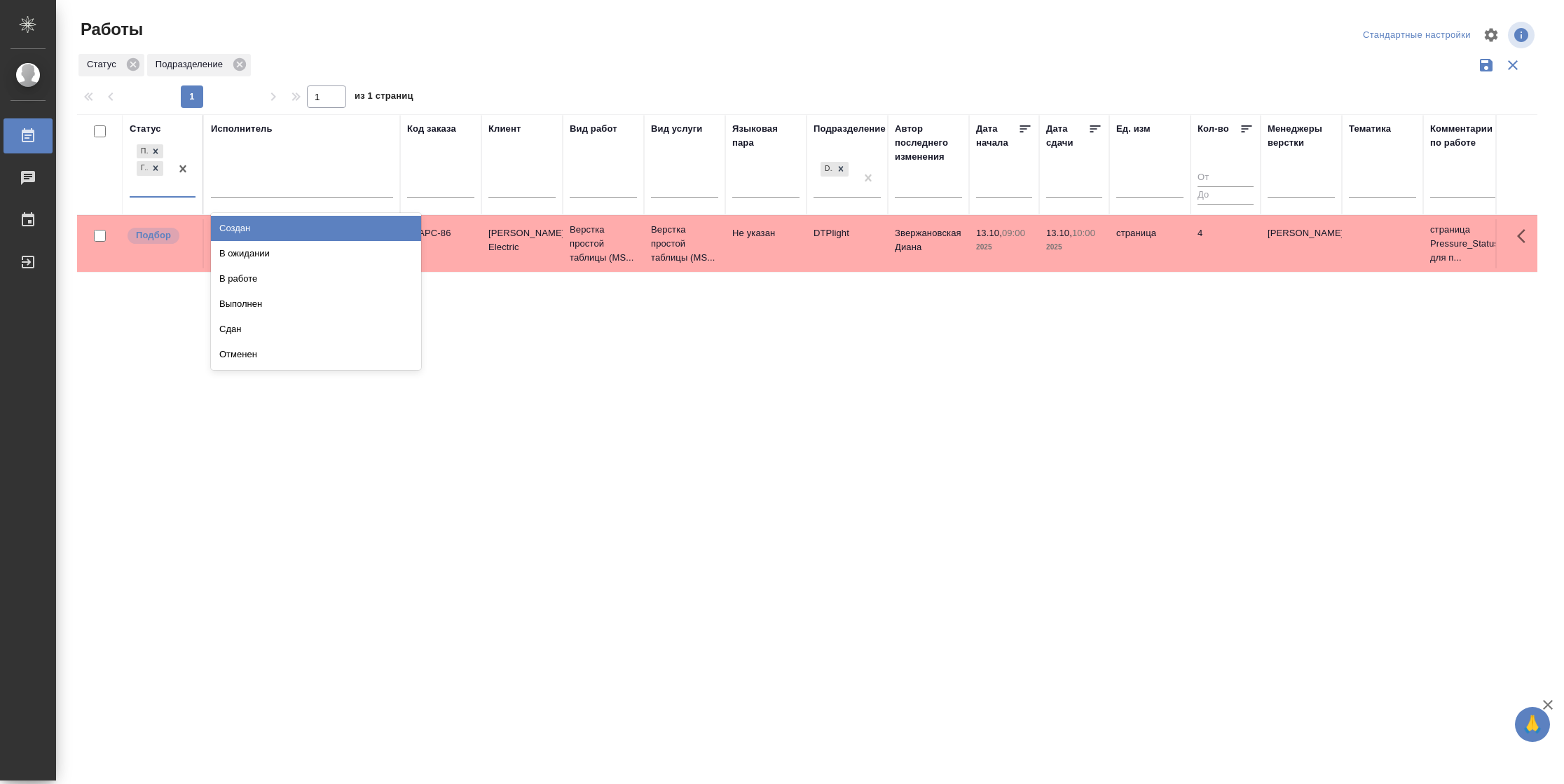
click at [166, 194] on div "Подбор Готов к работе" at bounding box center [149, 169] width 40 height 55
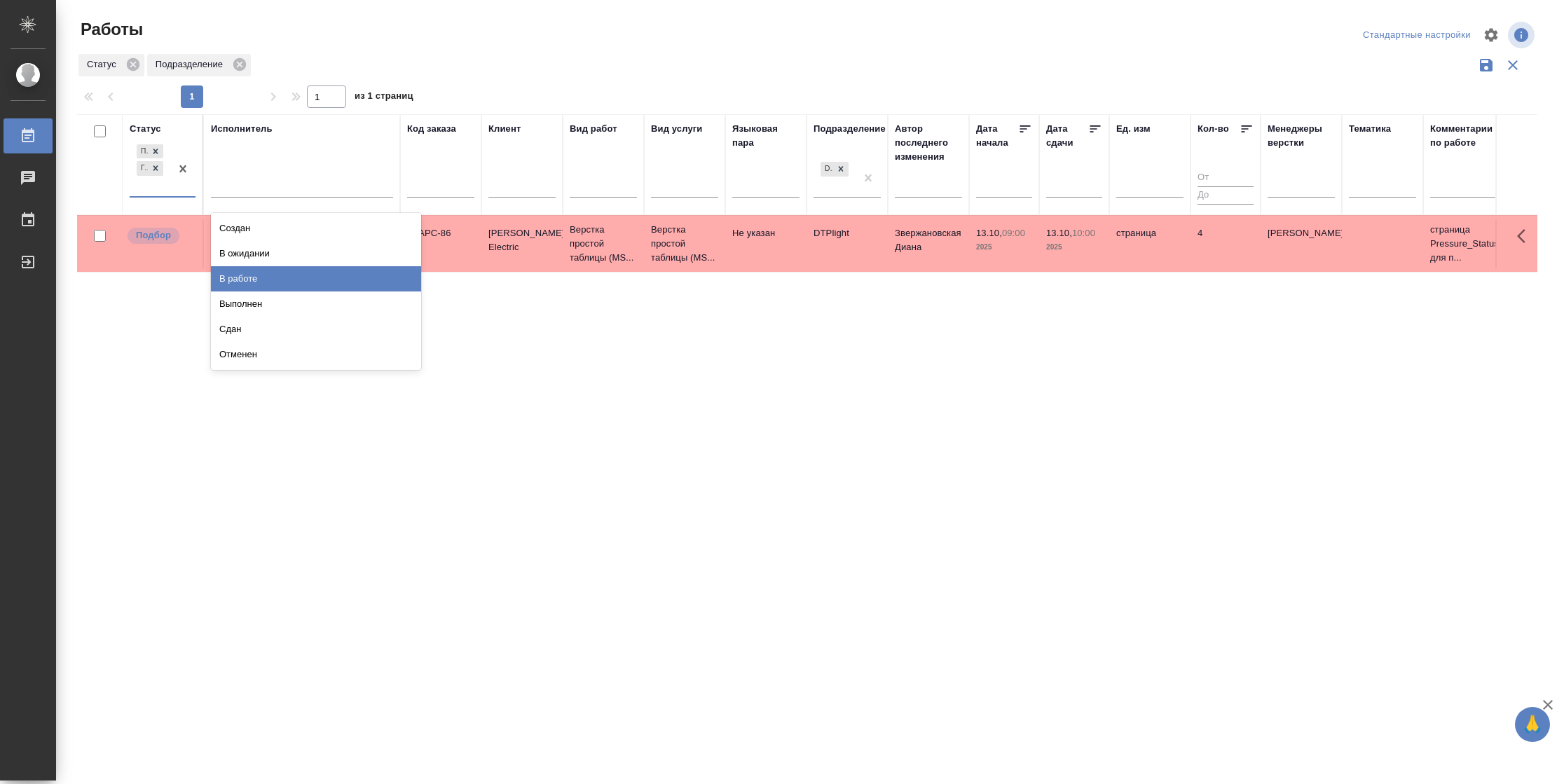
drag, startPoint x: 274, startPoint y: 285, endPoint x: 281, endPoint y: 276, distance: 11.4
click at [275, 285] on div "В работе" at bounding box center [316, 279] width 210 height 25
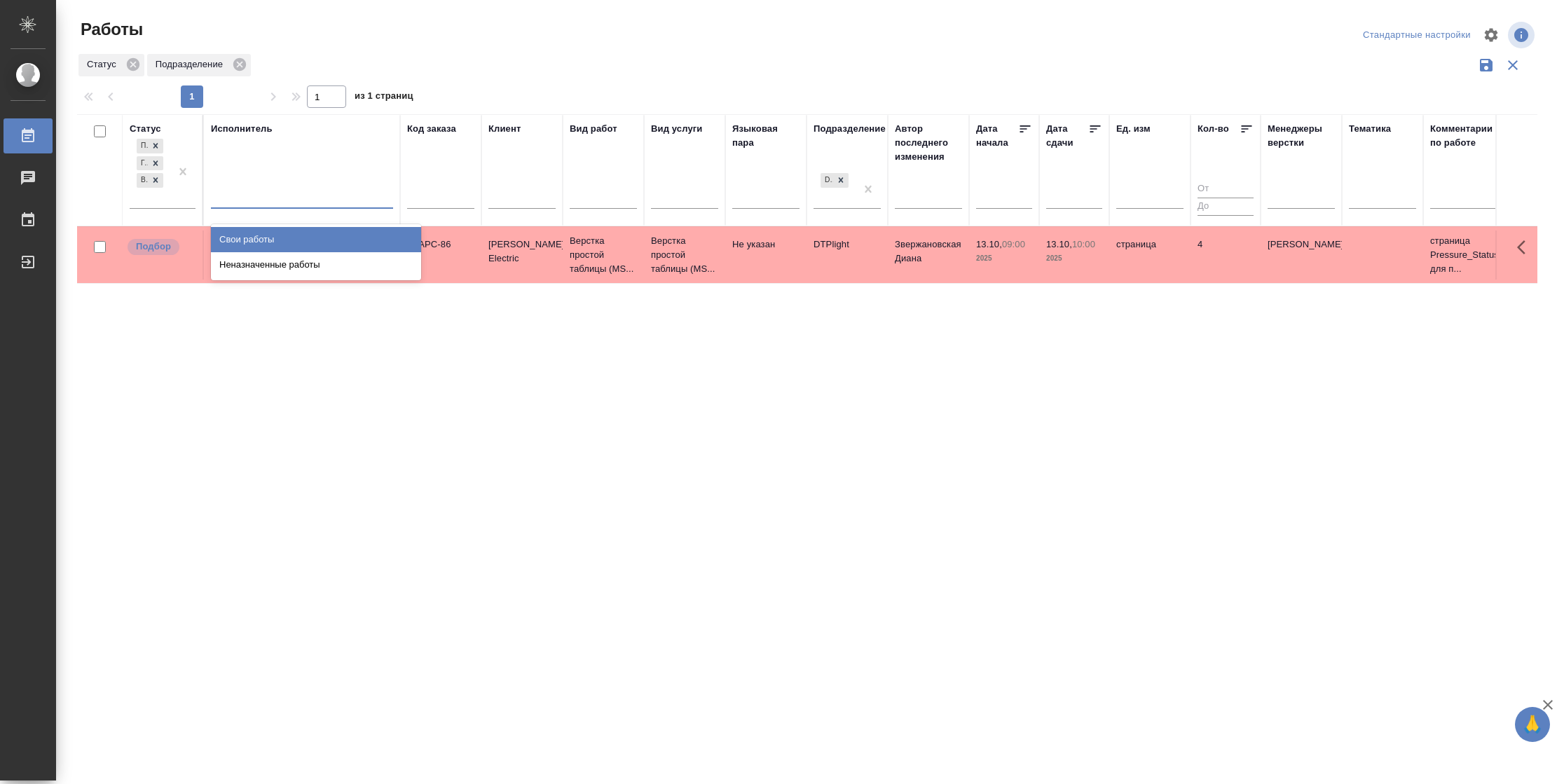
click at [291, 201] on div at bounding box center [302, 194] width 182 height 21
click at [291, 243] on div "Свои работы" at bounding box center [316, 239] width 210 height 25
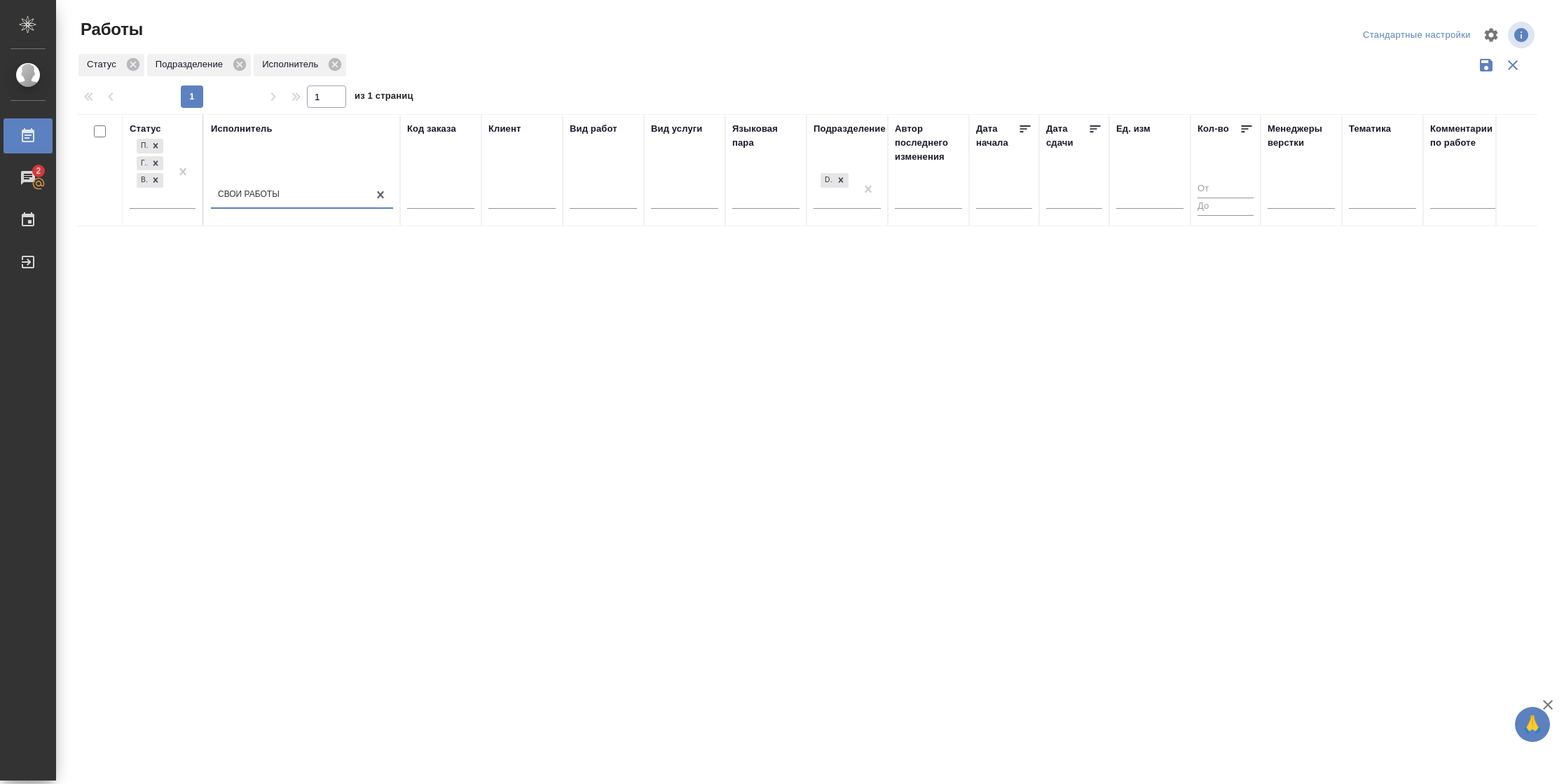
click at [1090, 132] on icon at bounding box center [1095, 129] width 14 height 14
click at [167, 197] on div "Подбор Готов к работе В работе" at bounding box center [149, 171] width 40 height 72
click at [258, 273] on div "В ожидании" at bounding box center [316, 266] width 210 height 25
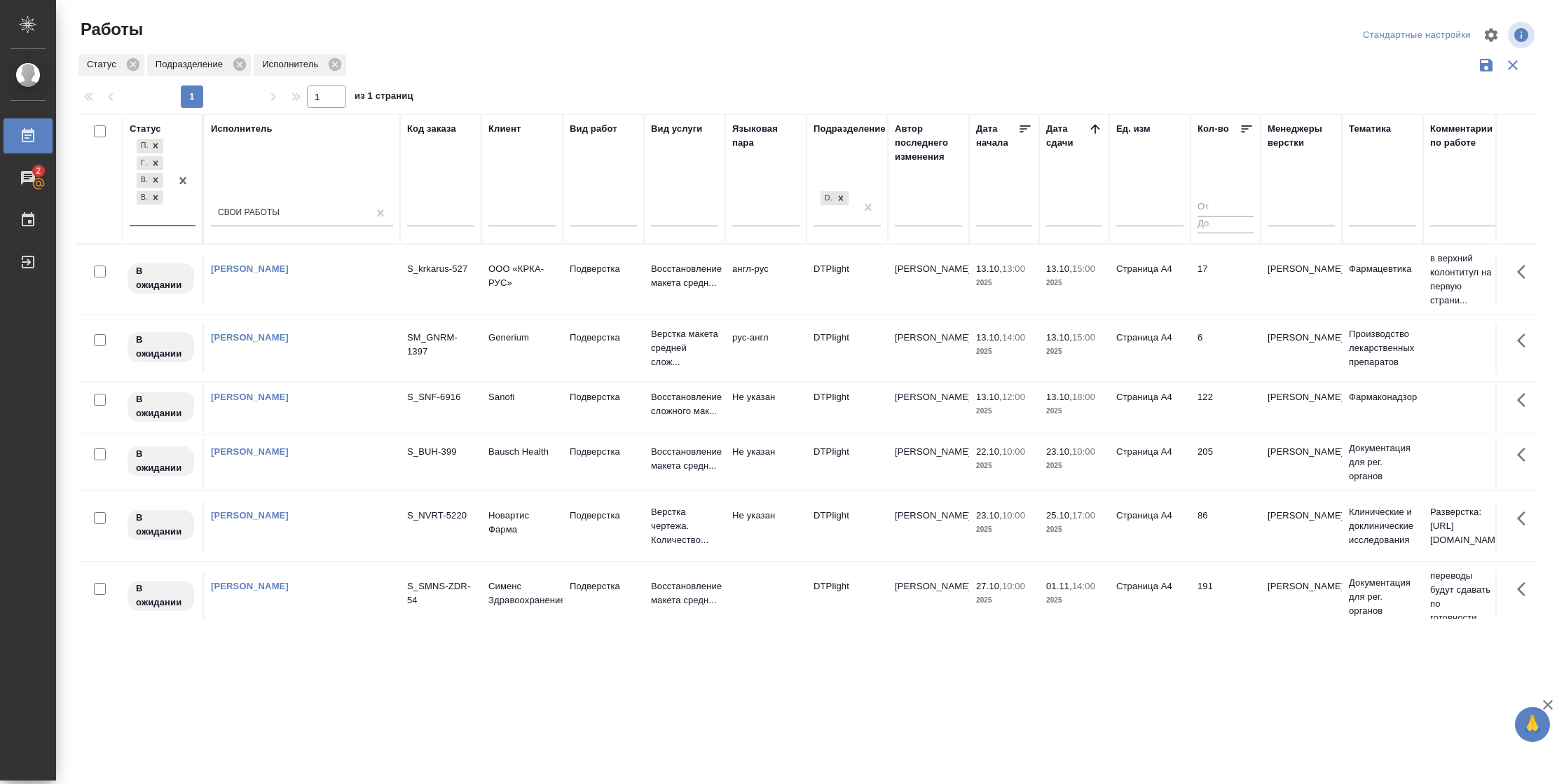
click at [1217, 412] on td "122" at bounding box center [1225, 407] width 70 height 49
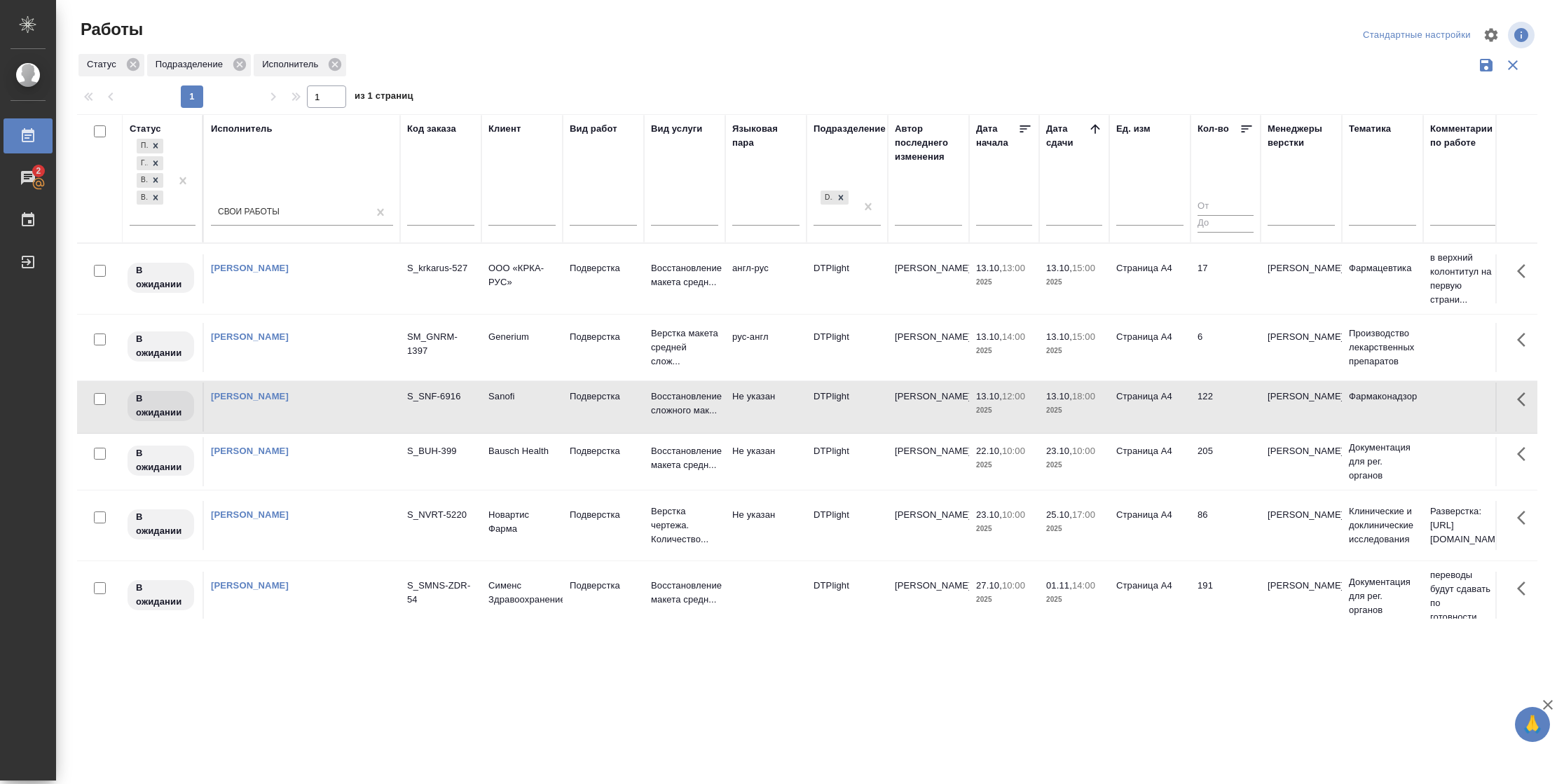
click at [1217, 412] on td "122" at bounding box center [1225, 407] width 70 height 49
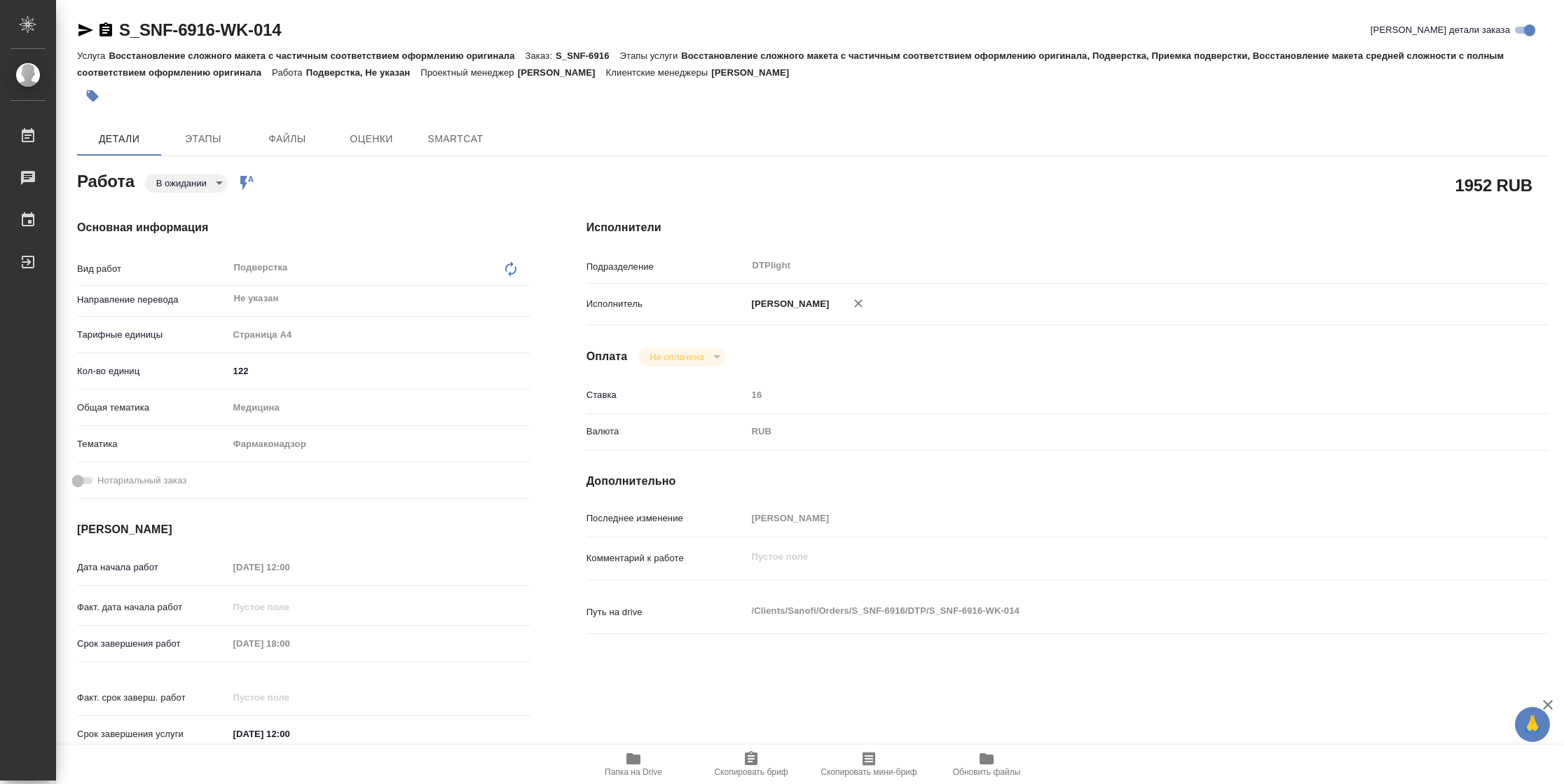
type textarea "x"
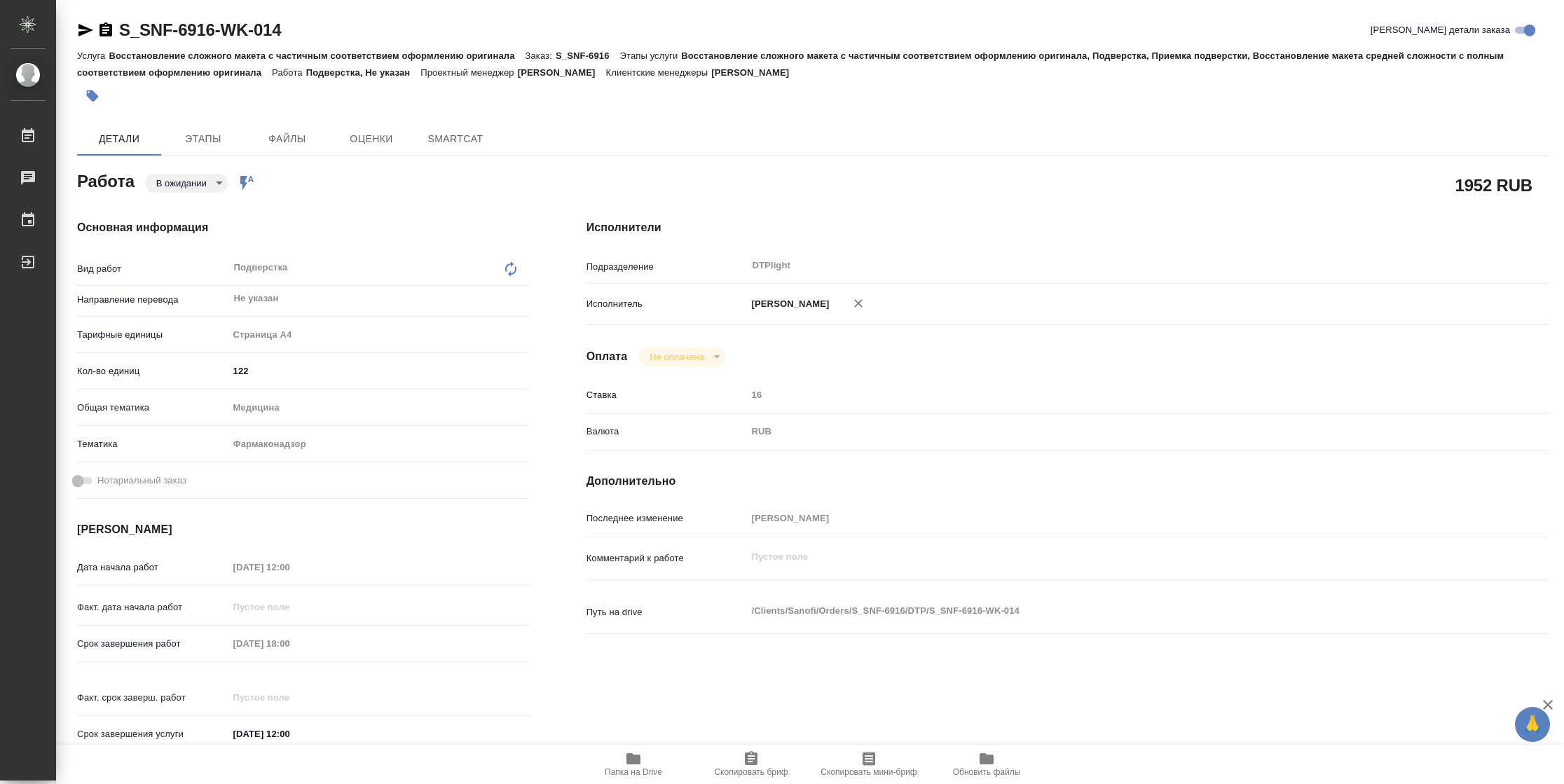
type textarea "x"
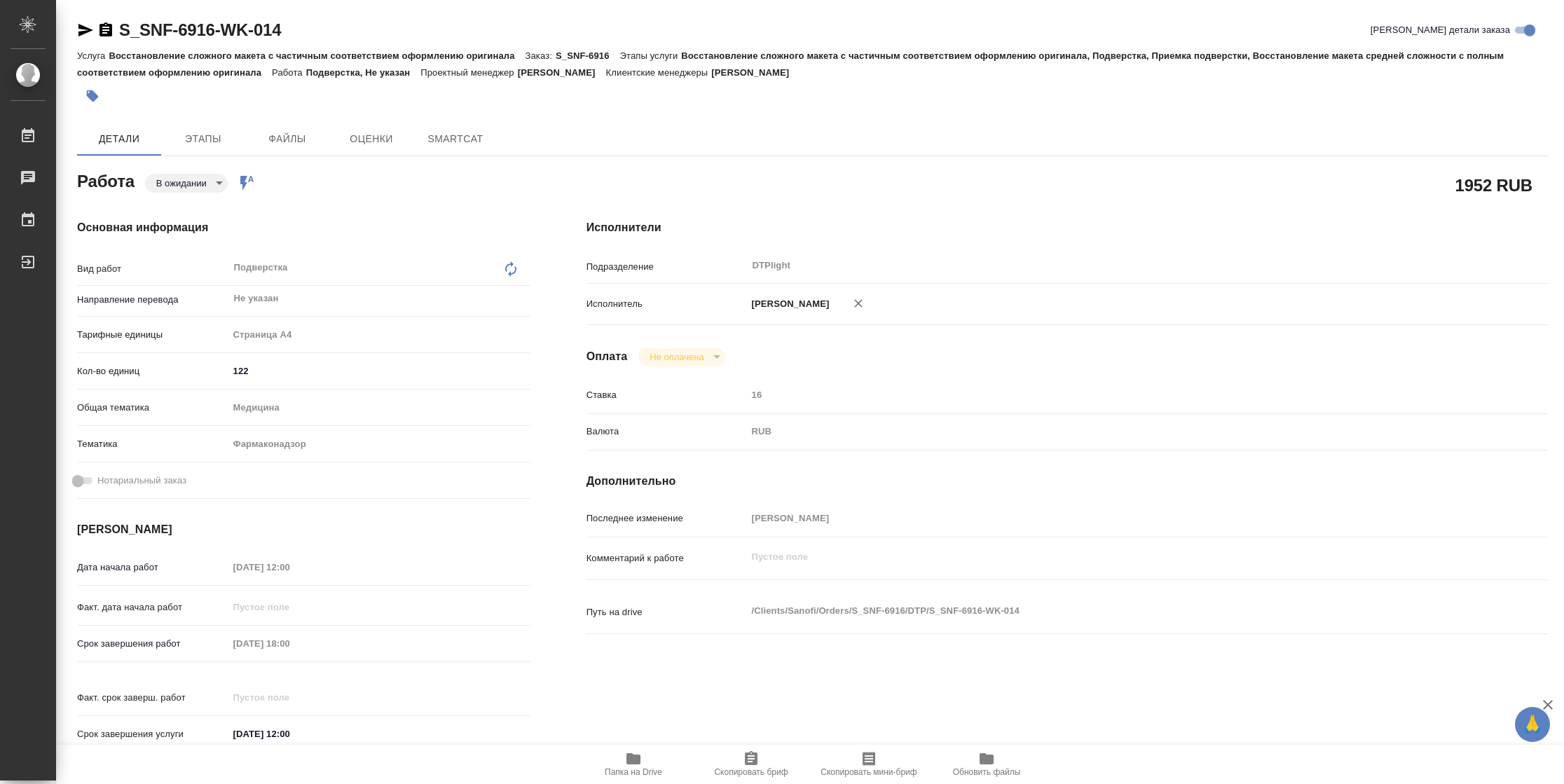
type textarea "x"
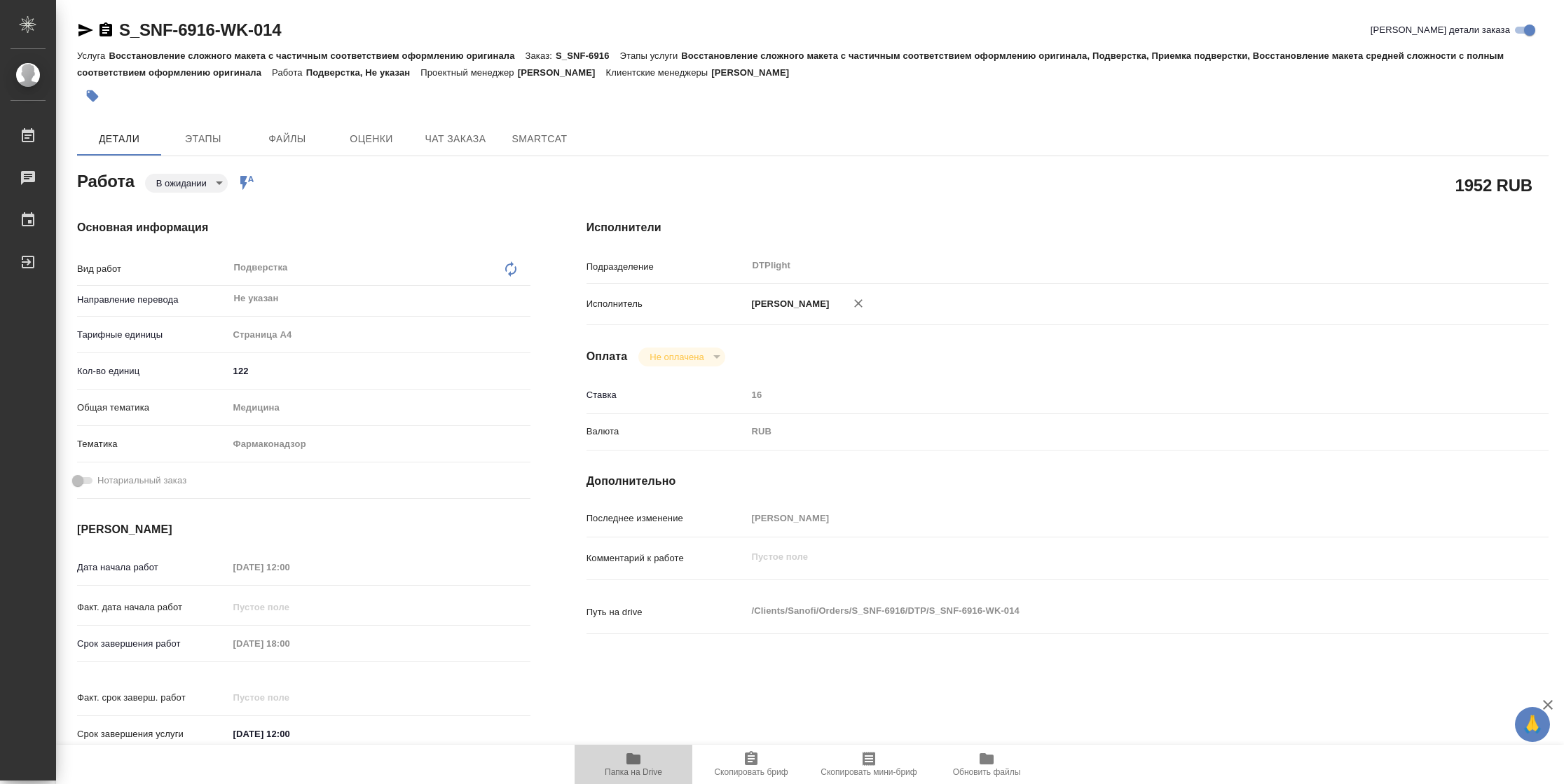
click at [625, 773] on span "Папка на Drive" at bounding box center [634, 772] width 57 height 10
type textarea "x"
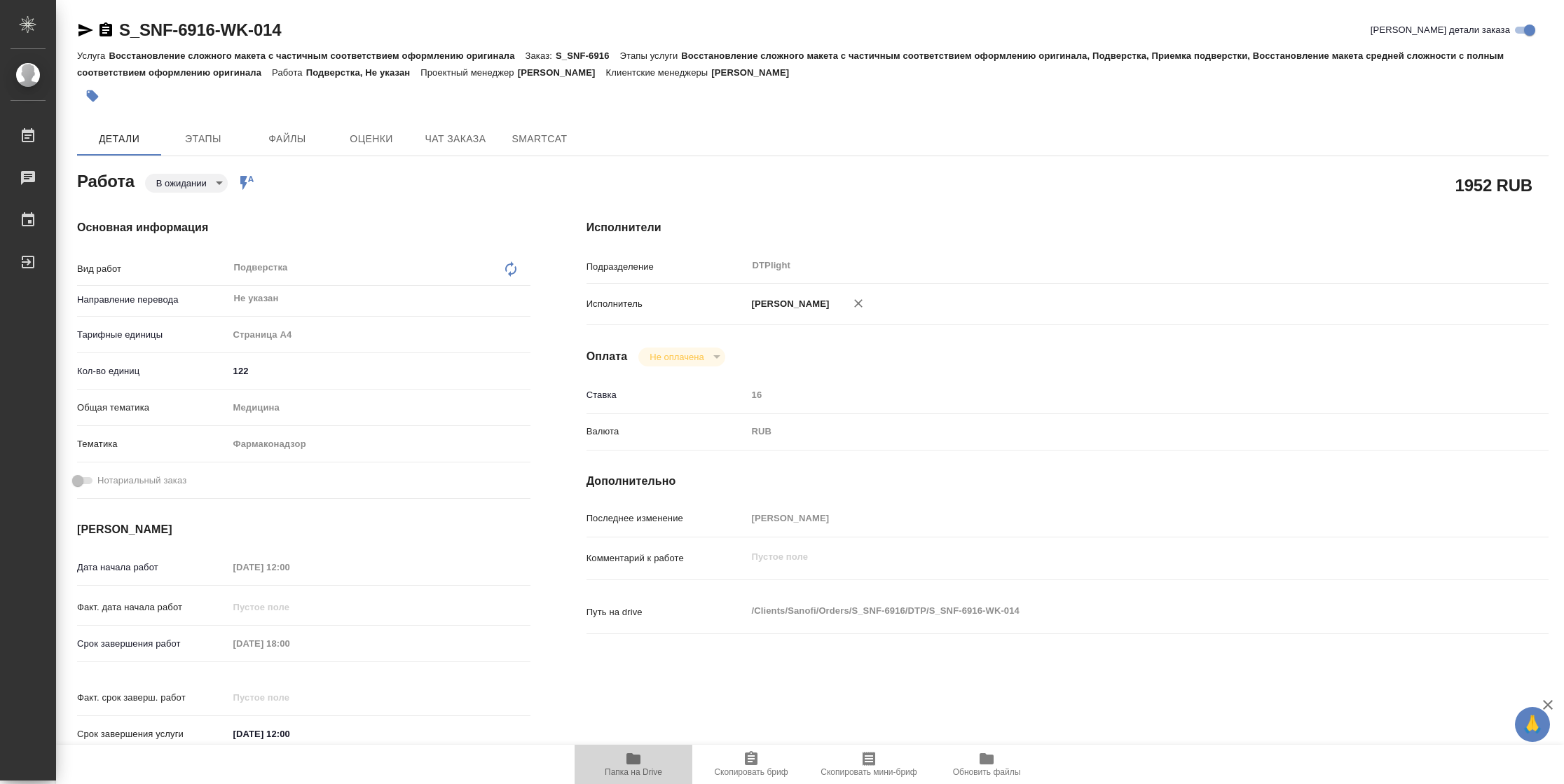
type textarea "x"
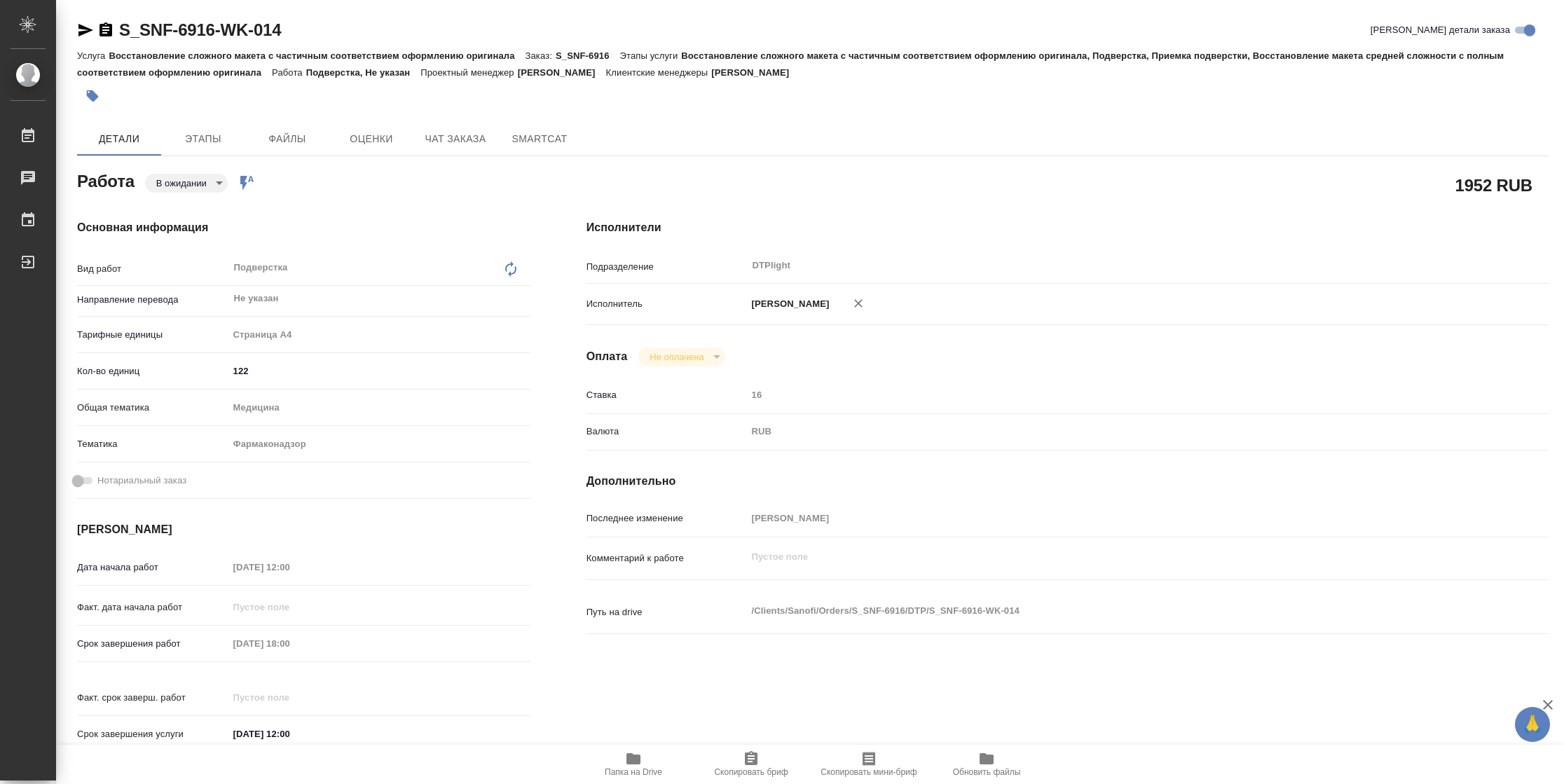
type textarea "x"
